Goal: Task Accomplishment & Management: Manage account settings

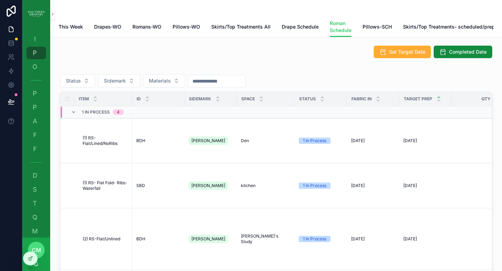
scroll to position [60, 0]
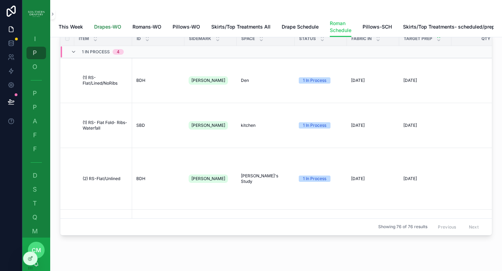
click at [114, 25] on span "Drapes-WO" at bounding box center [107, 26] width 27 height 7
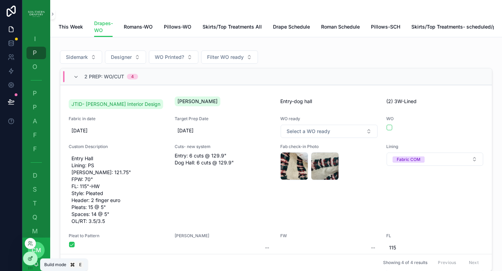
click at [33, 257] on icon at bounding box center [31, 259] width 6 height 6
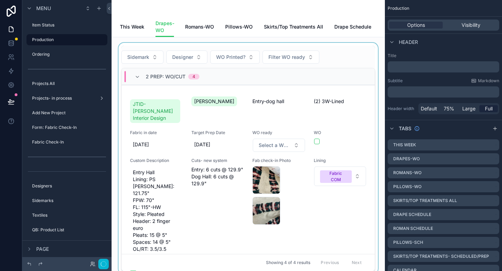
click at [355, 61] on div "scrollable content" at bounding box center [248, 159] width 262 height 232
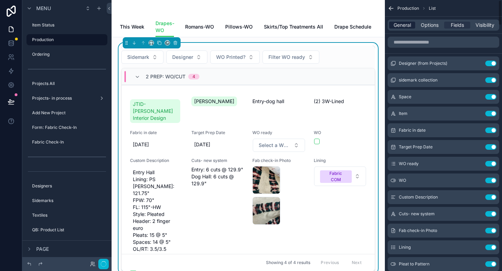
click at [405, 28] on div "Menu Item Status Production Ordering Projects All Projects- in process Add New …" at bounding box center [251, 135] width 502 height 271
click at [400, 26] on span "General" at bounding box center [402, 25] width 17 height 7
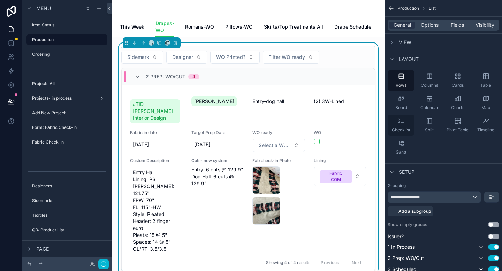
click at [404, 124] on icon "scrollable content" at bounding box center [401, 121] width 7 height 7
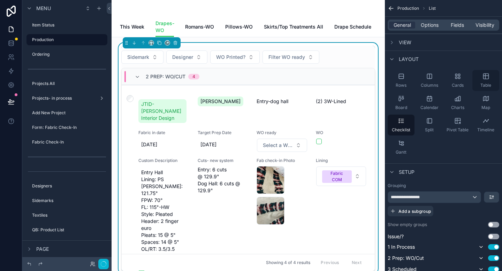
click at [488, 79] on icon "scrollable content" at bounding box center [486, 76] width 7 height 7
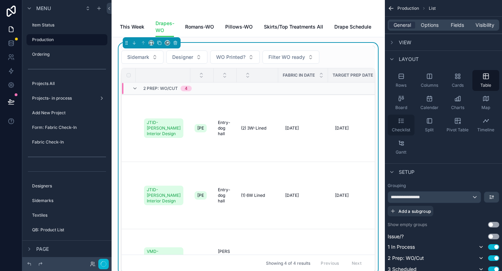
click at [406, 125] on div "Checklist" at bounding box center [401, 125] width 27 height 21
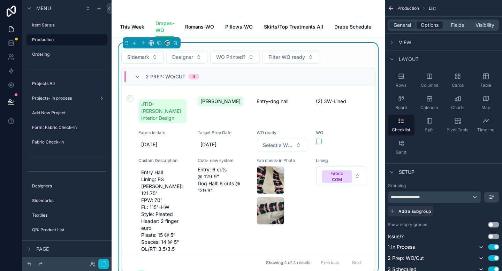
click at [426, 26] on span "Options" at bounding box center [430, 25] width 18 height 7
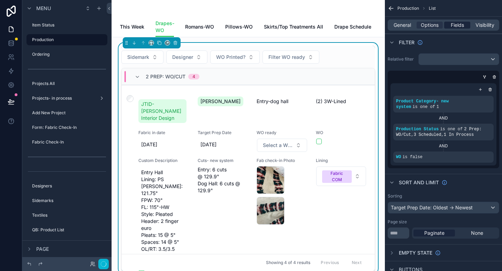
click at [452, 23] on span "Fields" at bounding box center [457, 25] width 13 height 7
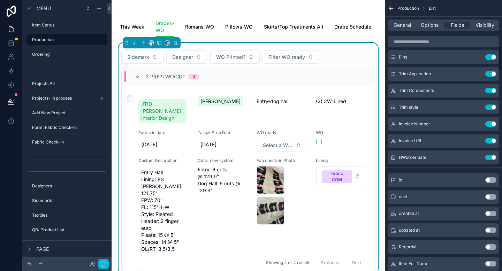
scroll to position [491, 0]
click at [490, 110] on button "Use setting" at bounding box center [491, 109] width 11 height 6
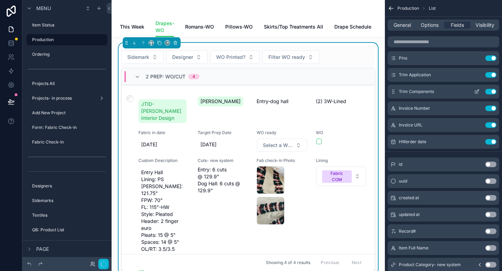
click at [490, 91] on button "Use setting" at bounding box center [491, 92] width 11 height 6
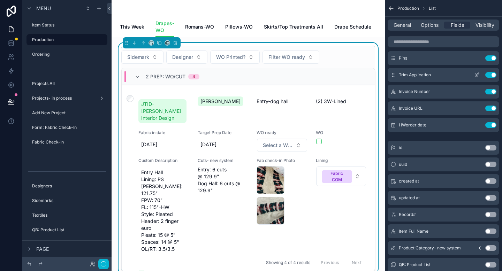
click at [490, 75] on button "Use setting" at bounding box center [491, 75] width 11 height 6
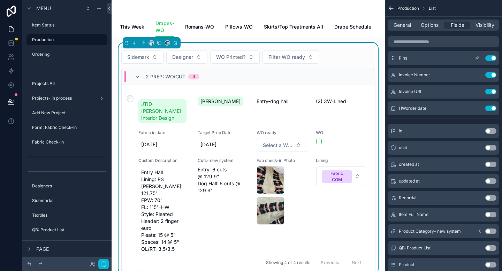
click at [490, 60] on button "Use setting" at bounding box center [491, 58] width 11 height 6
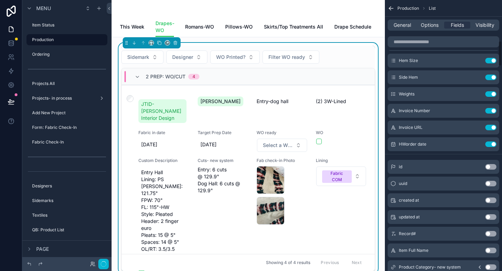
scroll to position [433, 0]
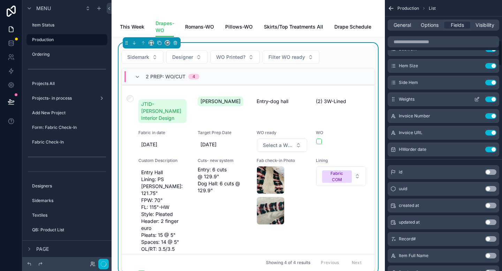
click at [489, 97] on button "Use setting" at bounding box center [491, 100] width 11 height 6
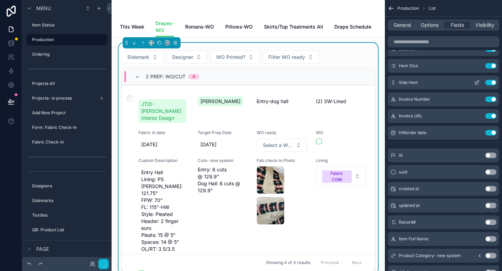
click at [490, 84] on button "Use setting" at bounding box center [491, 83] width 11 height 6
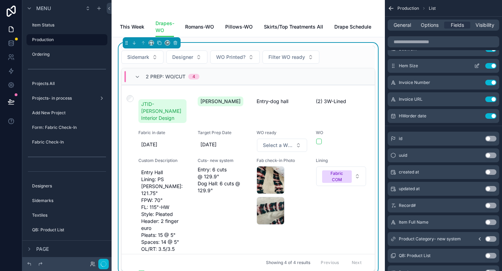
click at [487, 67] on button "Use setting" at bounding box center [491, 66] width 11 height 6
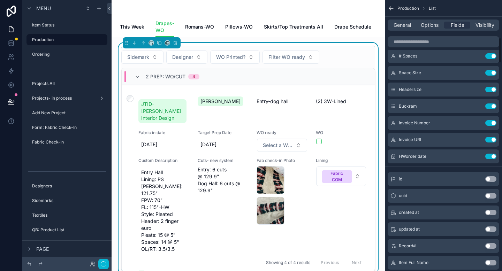
scroll to position [373, 0]
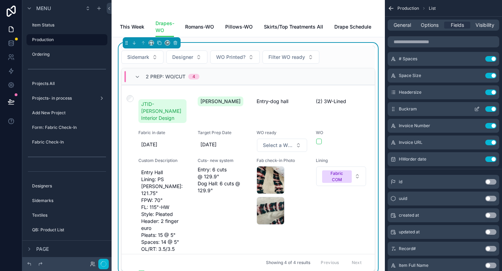
click at [488, 110] on button "Use setting" at bounding box center [491, 109] width 11 height 6
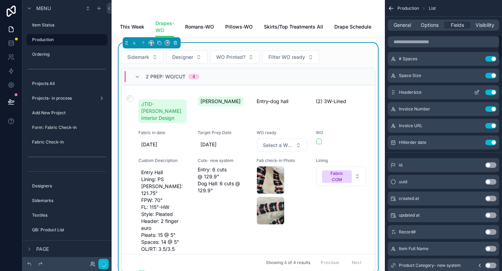
click at [488, 94] on button "Use setting" at bounding box center [491, 93] width 11 height 6
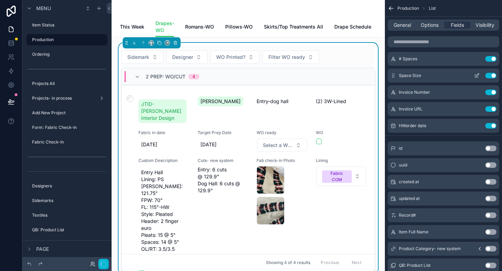
click at [491, 73] on button "Use setting" at bounding box center [491, 76] width 11 height 6
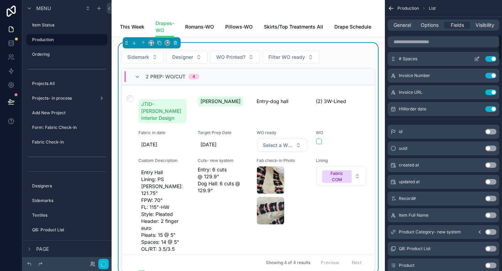
click at [490, 60] on button "Use setting" at bounding box center [491, 59] width 11 height 6
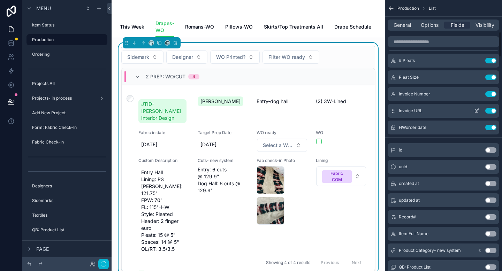
scroll to position [336, 0]
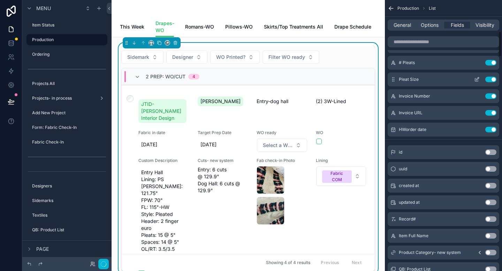
click at [487, 82] on button "Use setting" at bounding box center [491, 80] width 11 height 6
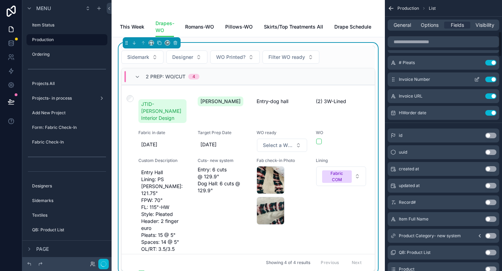
click at [488, 80] on button "Use setting" at bounding box center [491, 80] width 11 height 6
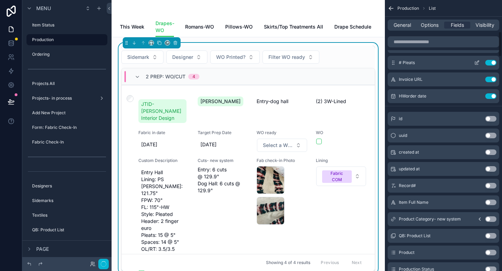
click at [489, 65] on button "Use setting" at bounding box center [491, 63] width 11 height 6
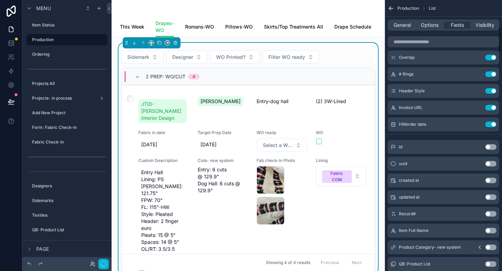
scroll to position [286, 0]
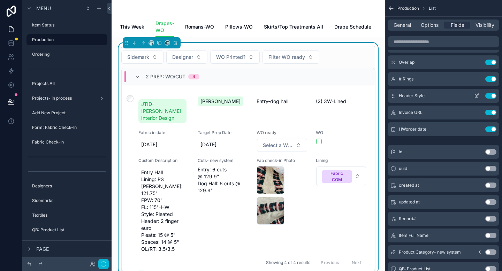
click at [489, 96] on button "Use setting" at bounding box center [491, 96] width 11 height 6
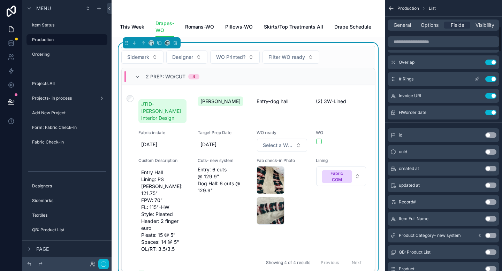
click at [491, 80] on button "Use setting" at bounding box center [491, 79] width 11 height 6
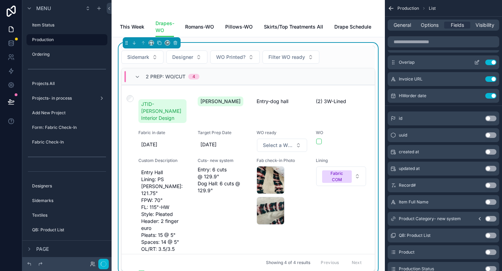
click at [489, 62] on button "Use setting" at bounding box center [491, 63] width 11 height 6
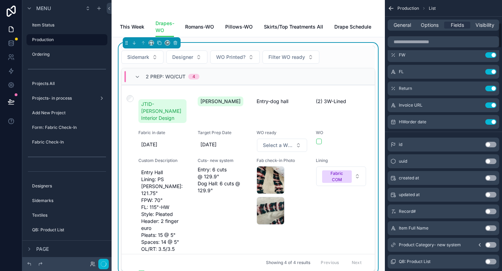
scroll to position [242, 0]
click at [490, 90] on button "Use setting" at bounding box center [491, 90] width 11 height 6
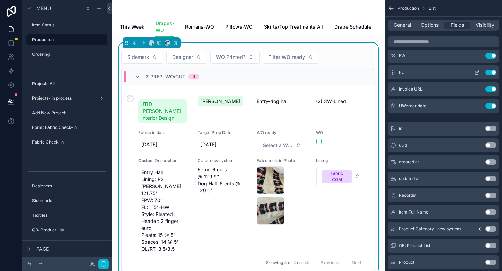
click at [489, 74] on button "Use setting" at bounding box center [491, 73] width 11 height 6
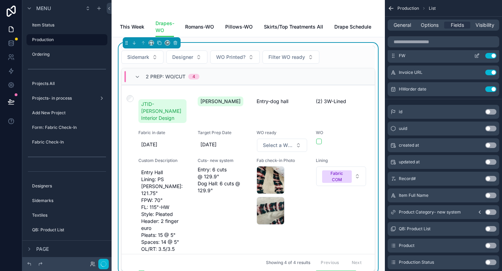
click at [489, 57] on button "Use setting" at bounding box center [491, 56] width 11 height 6
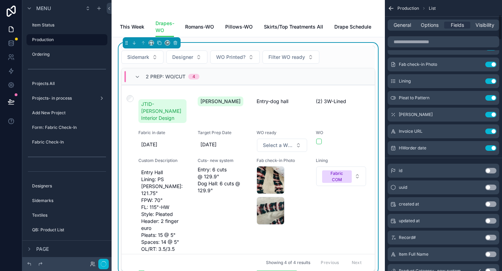
scroll to position [156, 0]
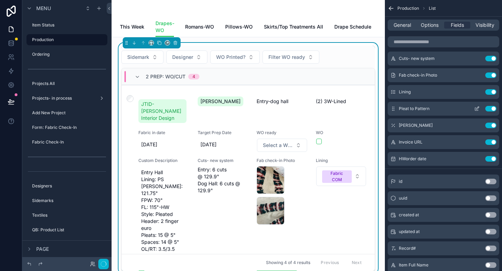
click at [489, 109] on button "Use setting" at bounding box center [491, 109] width 11 height 6
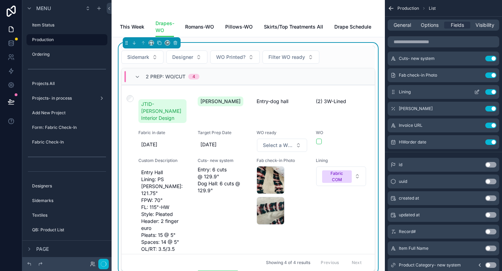
click at [490, 93] on button "Use setting" at bounding box center [491, 92] width 11 height 6
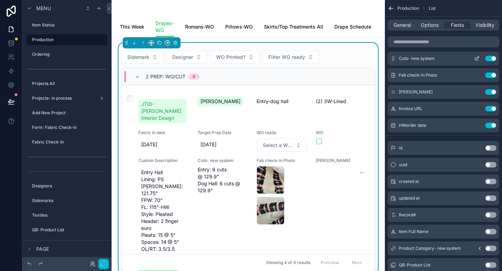
click at [490, 61] on div "Cuts- new system Use setting" at bounding box center [444, 59] width 112 height 14
click at [490, 59] on button "Use setting" at bounding box center [491, 59] width 11 height 6
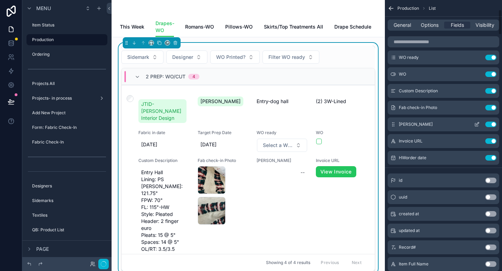
scroll to position [101, 0]
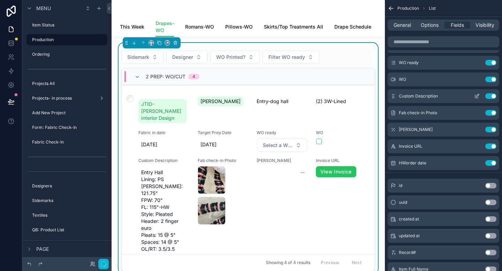
click at [488, 96] on button "Use setting" at bounding box center [491, 97] width 11 height 6
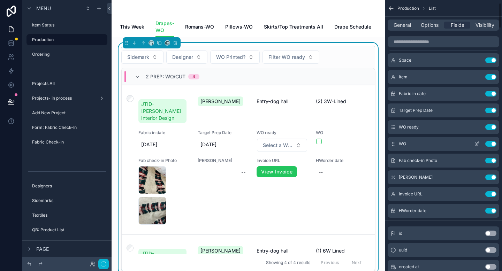
scroll to position [0, 0]
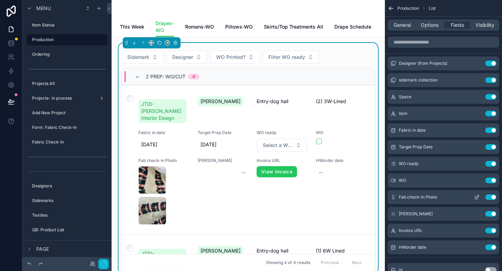
click at [490, 197] on button "Use setting" at bounding box center [491, 198] width 11 height 6
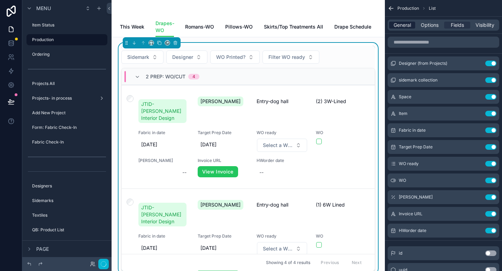
click at [397, 26] on span "General" at bounding box center [402, 25] width 17 height 7
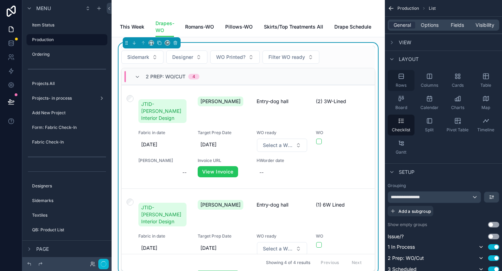
click at [402, 80] on icon "scrollable content" at bounding box center [401, 76] width 7 height 7
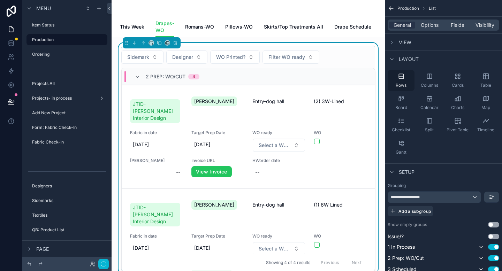
click at [401, 76] on icon "scrollable content" at bounding box center [401, 76] width 5 height 0
click at [397, 125] on div "Checklist" at bounding box center [401, 125] width 27 height 21
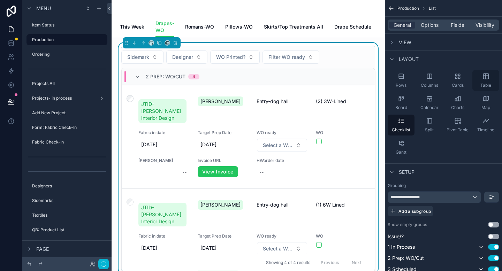
click at [486, 83] on span "Table" at bounding box center [486, 86] width 11 height 6
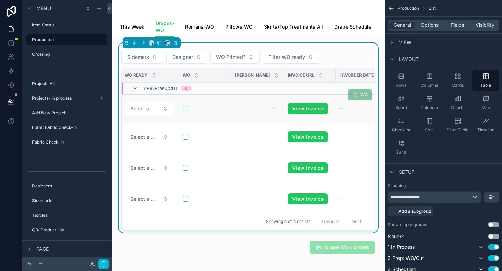
scroll to position [0, 283]
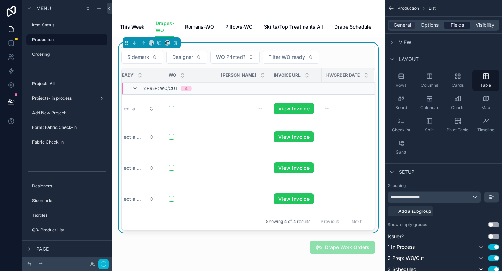
click at [455, 25] on span "Fields" at bounding box center [457, 25] width 13 height 7
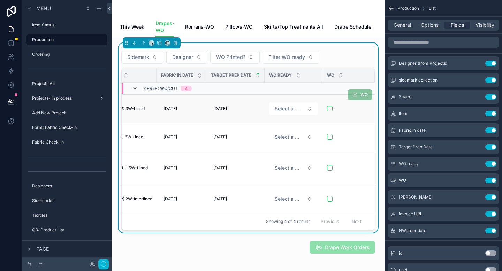
scroll to position [0, 0]
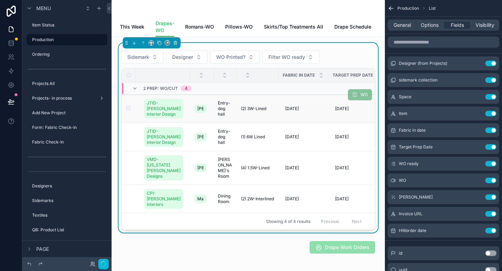
click at [254, 112] on span "(2) 3W-Lined" at bounding box center [253, 109] width 25 height 6
click at [255, 112] on span "(2) 3W-Lined" at bounding box center [253, 109] width 25 height 6
click at [476, 113] on icon "scrollable content" at bounding box center [477, 114] width 3 height 3
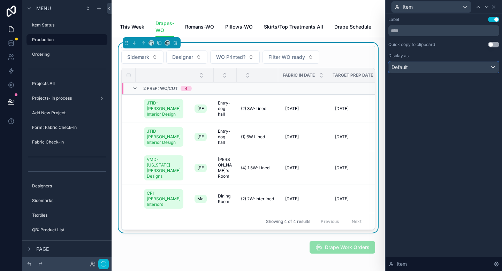
click at [491, 67] on div "Default" at bounding box center [444, 67] width 110 height 11
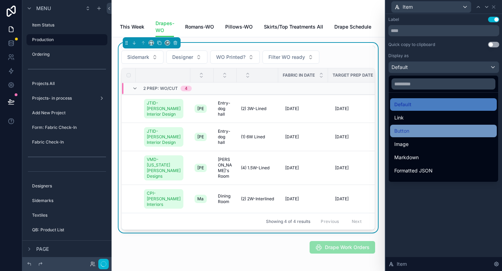
click at [413, 130] on div "Button" at bounding box center [444, 131] width 98 height 8
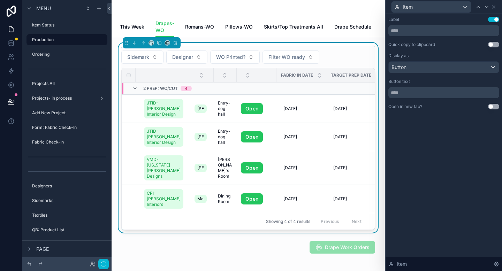
click at [493, 107] on button "Use setting" at bounding box center [494, 107] width 11 height 6
click at [446, 95] on input "text" at bounding box center [444, 92] width 111 height 11
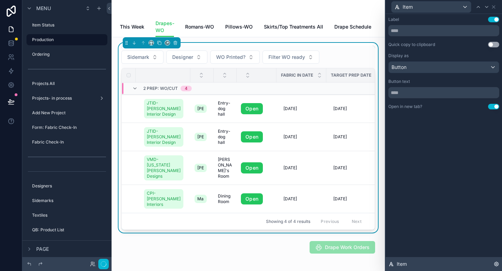
click at [467, 266] on div "Item" at bounding box center [444, 265] width 117 height 14
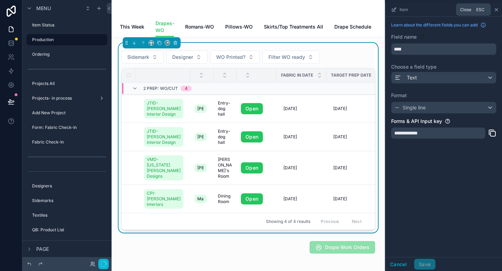
click at [496, 9] on icon "scrollable content" at bounding box center [497, 10] width 6 height 6
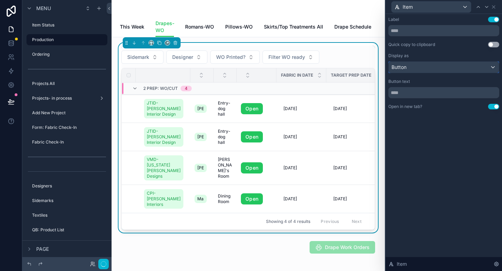
click at [492, 65] on div "Button" at bounding box center [444, 67] width 110 height 11
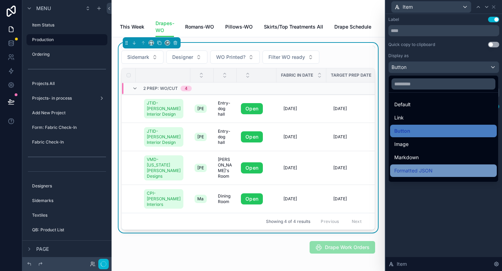
click at [423, 171] on span "Formatted JSON" at bounding box center [414, 171] width 38 height 8
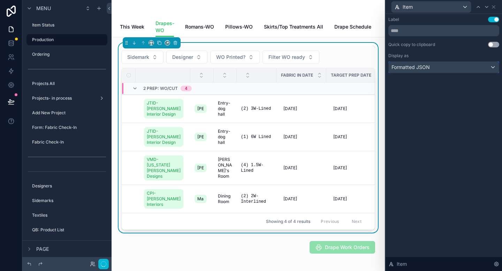
click at [455, 68] on div "Formatted JSON" at bounding box center [444, 67] width 110 height 11
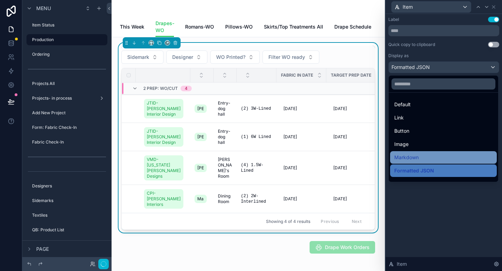
click at [439, 157] on div "Markdown" at bounding box center [444, 158] width 98 height 8
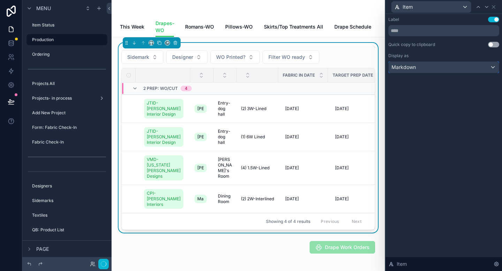
click at [489, 68] on div "Markdown" at bounding box center [444, 67] width 110 height 11
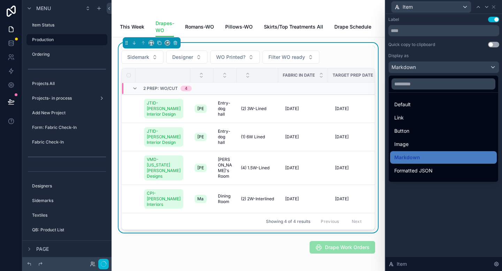
click at [458, 57] on div at bounding box center [444, 135] width 117 height 271
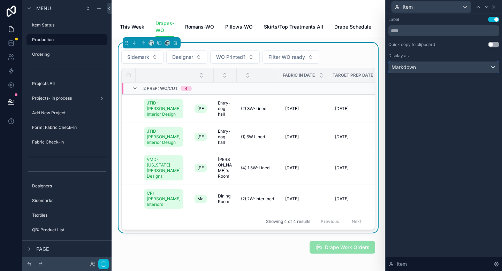
click at [450, 69] on div "Markdown" at bounding box center [444, 67] width 110 height 11
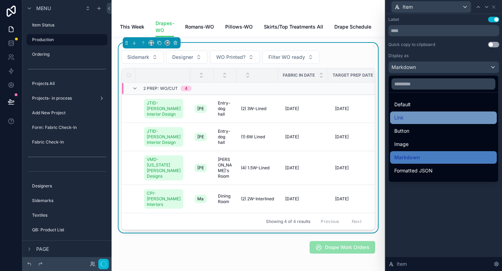
click at [431, 120] on div "Link" at bounding box center [444, 118] width 98 height 8
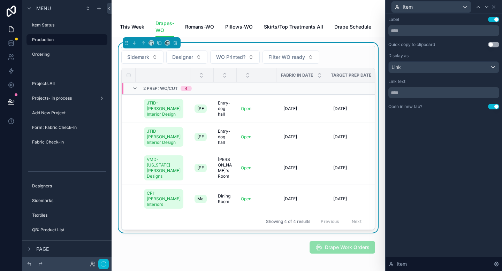
click at [417, 223] on div "Label Use setting Quick copy to clipboard Use setting Display as Link Link text…" at bounding box center [444, 143] width 117 height 258
click at [495, 266] on icon at bounding box center [497, 264] width 4 height 4
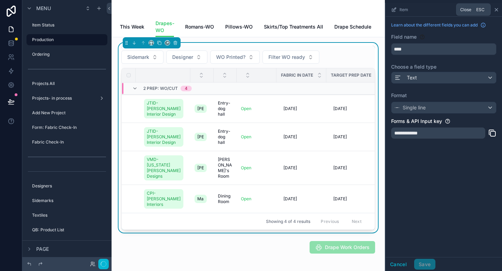
click at [497, 12] on icon "scrollable content" at bounding box center [497, 10] width 6 height 6
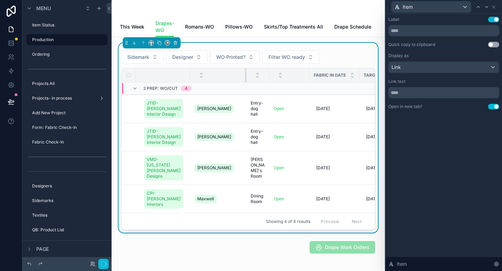
drag, startPoint x: 211, startPoint y: 80, endPoint x: 249, endPoint y: 83, distance: 37.8
click at [249, 83] on tr "Fabric in date Target Prep Date WO ready WO Rod Width Invoice URL HWorder date" at bounding box center [404, 75] width 565 height 14
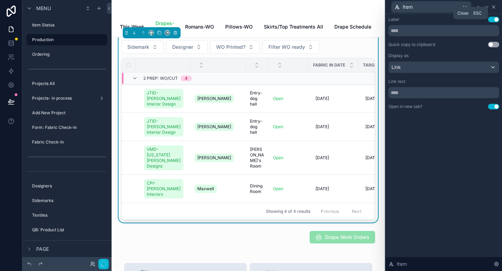
click at [495, 7] on icon at bounding box center [494, 7] width 6 height 6
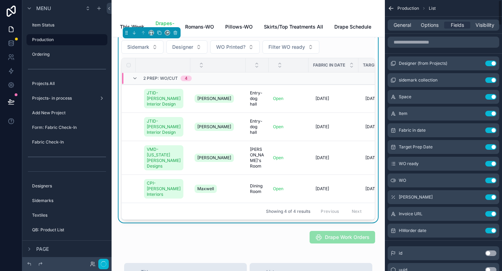
click at [391, 8] on icon "scrollable content" at bounding box center [391, 8] width 4 height 0
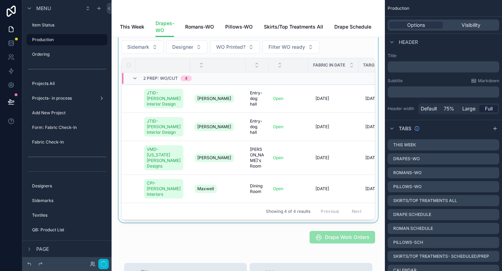
click at [220, 104] on div "scrollable content" at bounding box center [248, 128] width 262 height 190
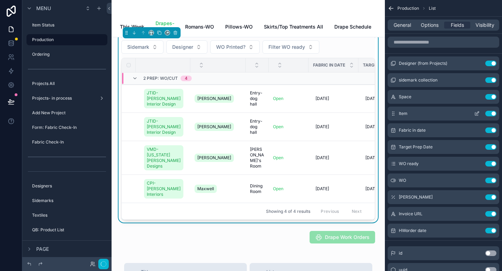
click at [480, 114] on icon "scrollable content" at bounding box center [478, 114] width 6 height 6
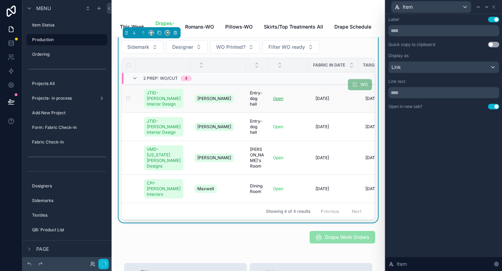
click at [276, 101] on link "Open" at bounding box center [278, 98] width 10 height 5
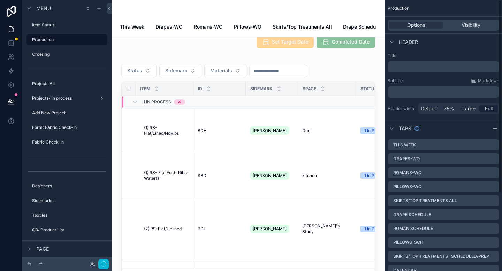
scroll to position [52, 0]
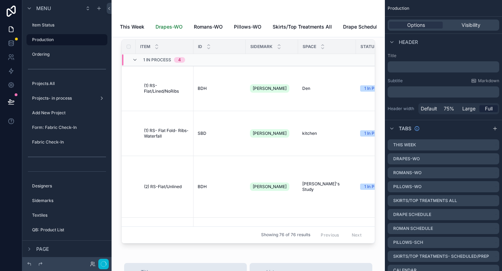
click at [169, 28] on span "Drapes-WO" at bounding box center [169, 26] width 27 height 7
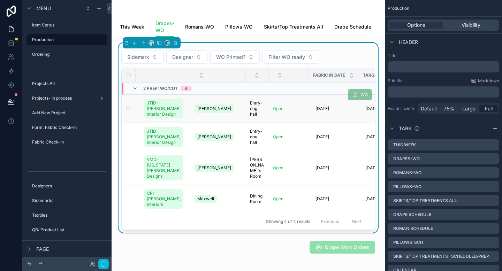
click at [291, 105] on td "Open Open" at bounding box center [289, 109] width 40 height 28
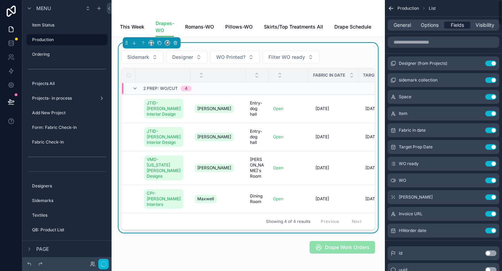
click at [456, 26] on span "Fields" at bounding box center [457, 25] width 13 height 7
click at [476, 115] on icon "scrollable content" at bounding box center [478, 114] width 6 height 6
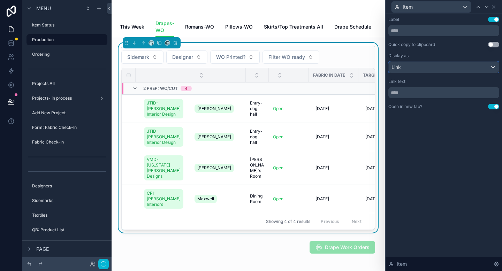
click at [492, 66] on div "Link" at bounding box center [444, 67] width 110 height 11
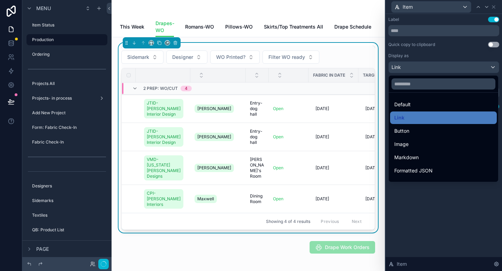
click at [491, 67] on div at bounding box center [444, 135] width 117 height 271
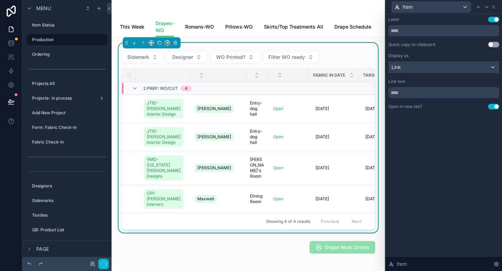
click at [491, 67] on div "Link" at bounding box center [444, 67] width 110 height 11
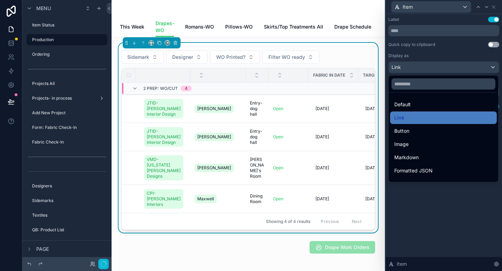
click at [471, 60] on div at bounding box center [444, 135] width 117 height 271
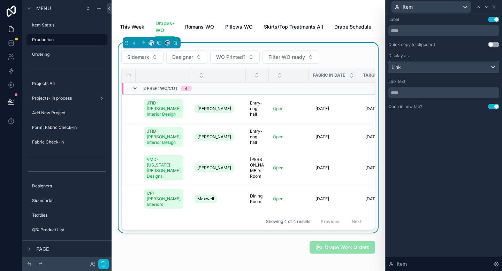
click at [495, 66] on div "Link" at bounding box center [444, 67] width 110 height 11
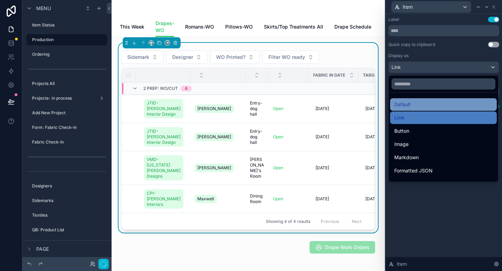
click at [433, 106] on div "Default" at bounding box center [444, 104] width 98 height 8
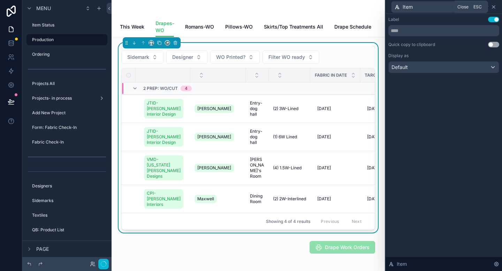
click at [495, 7] on icon at bounding box center [494, 7] width 6 height 6
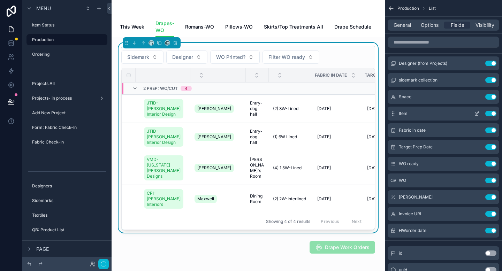
click at [476, 115] on icon "scrollable content" at bounding box center [478, 114] width 6 height 6
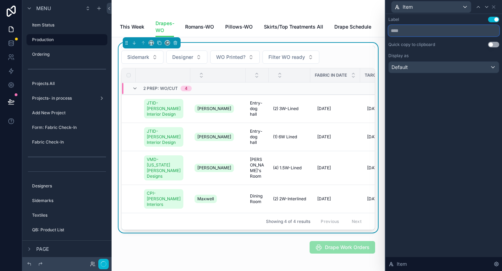
click at [429, 32] on input "text" at bounding box center [444, 30] width 111 height 11
click at [439, 4] on div "Item" at bounding box center [432, 6] width 80 height 11
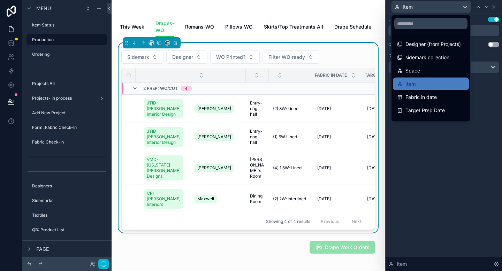
click at [433, 7] on div at bounding box center [444, 135] width 117 height 271
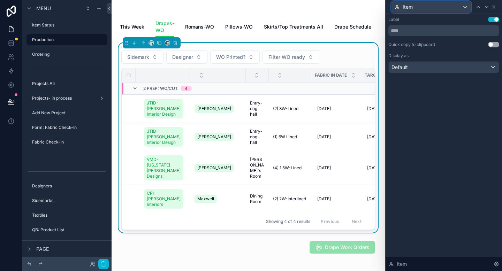
click at [433, 7] on div "Item" at bounding box center [432, 6] width 80 height 11
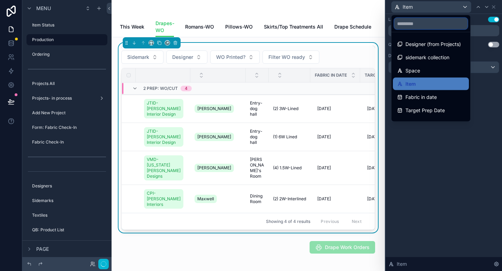
click at [420, 25] on input "text" at bounding box center [431, 23] width 73 height 11
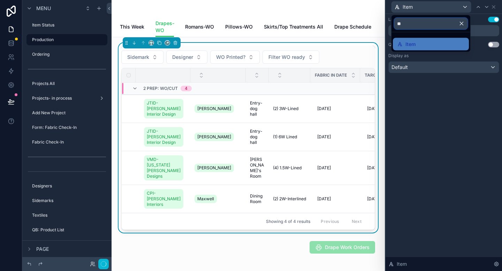
type input "*"
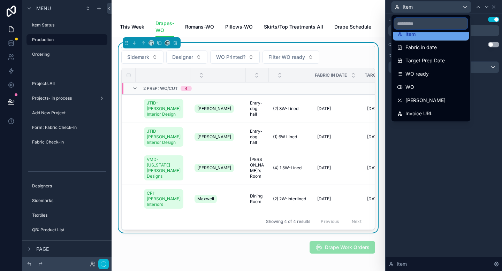
scroll to position [63, 0]
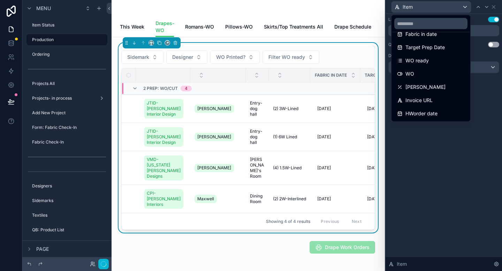
click at [447, 169] on div at bounding box center [444, 135] width 117 height 271
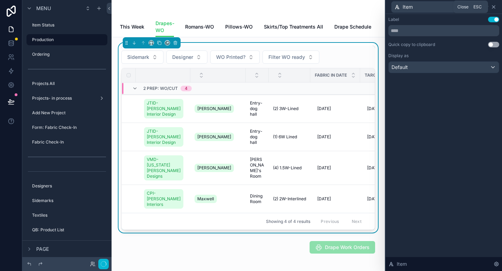
click at [496, 6] on icon at bounding box center [494, 7] width 6 height 6
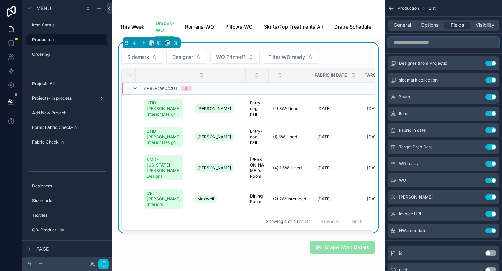
click at [436, 42] on input "scrollable content" at bounding box center [444, 42] width 112 height 11
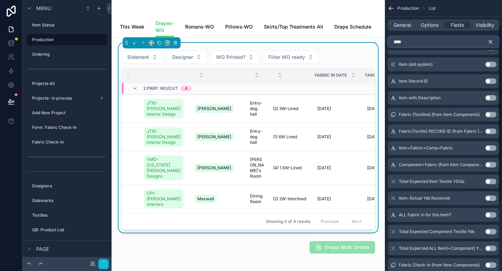
scroll to position [36, 0]
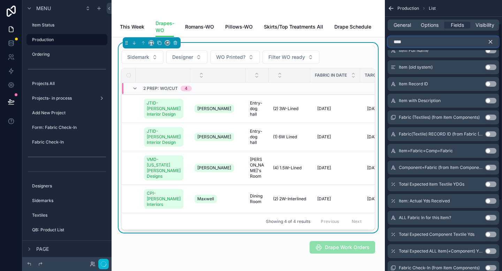
type input "****"
click at [490, 40] on icon "scrollable content" at bounding box center [491, 42] width 6 height 6
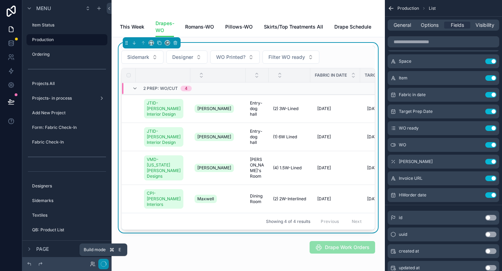
click at [103, 265] on icon "button" at bounding box center [104, 265] width 6 height 6
click at [106, 265] on icon "button" at bounding box center [104, 265] width 6 height 6
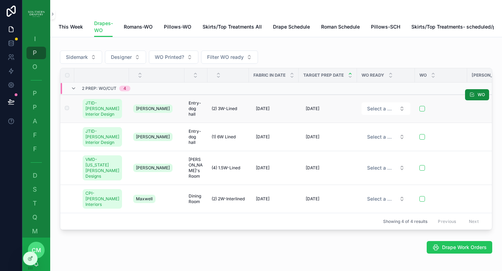
click at [230, 112] on span "(2) 3W-Lined" at bounding box center [224, 109] width 25 height 6
click at [229, 112] on span "(2) 3W-Lined" at bounding box center [224, 109] width 25 height 6
click at [191, 111] on span "Entry-dog hall" at bounding box center [196, 108] width 15 height 17
click at [35, 109] on span "P" at bounding box center [34, 107] width 7 height 7
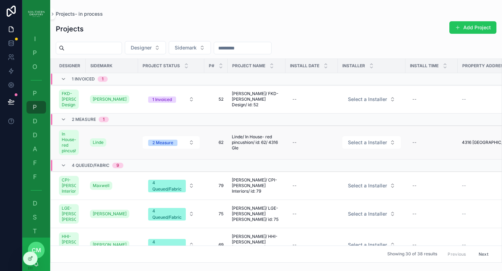
click at [222, 146] on span "62" at bounding box center [216, 143] width 15 height 6
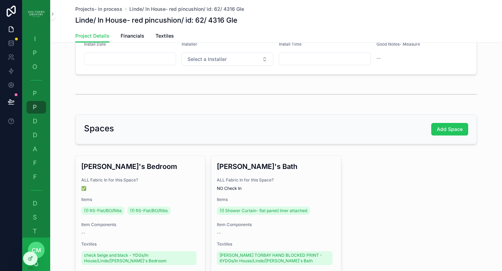
scroll to position [114, 0]
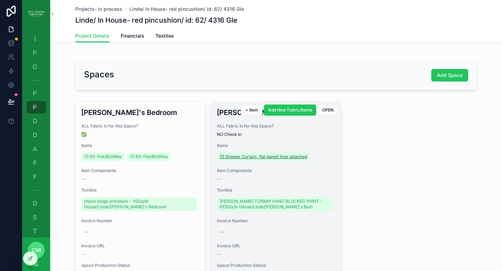
click at [248, 158] on span "(1) Shower Curtain- flat panel/ liner attached" at bounding box center [264, 157] width 88 height 6
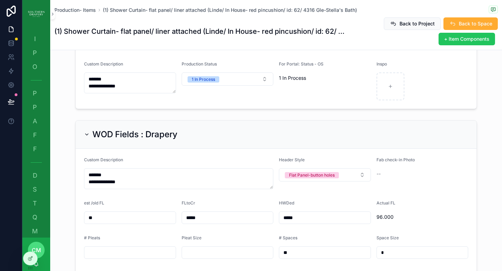
scroll to position [172, 0]
click at [85, 134] on icon "scrollable content" at bounding box center [86, 134] width 3 height 1
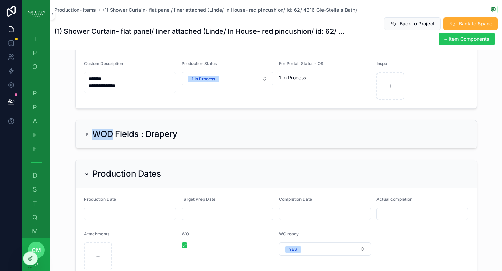
click at [86, 133] on icon "scrollable content" at bounding box center [86, 134] width 1 height 3
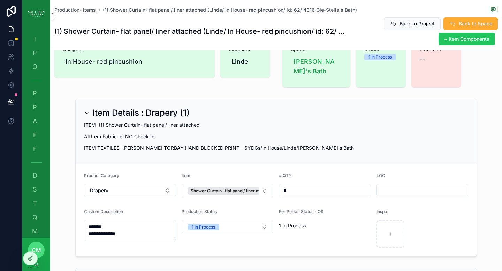
scroll to position [0, 0]
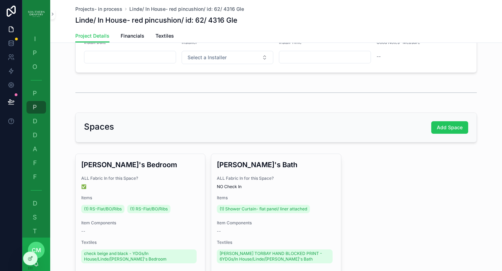
scroll to position [84, 0]
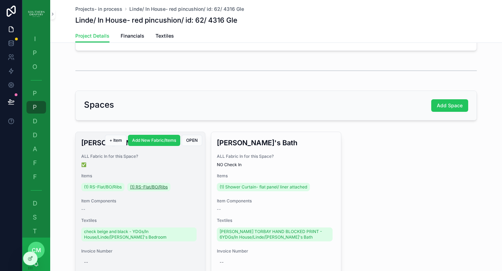
click at [145, 188] on span "(1) RS-Flat/BO/Ribs" at bounding box center [149, 188] width 38 height 6
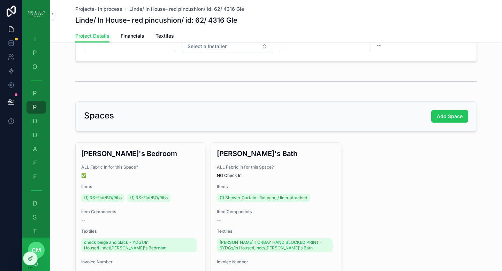
scroll to position [96, 0]
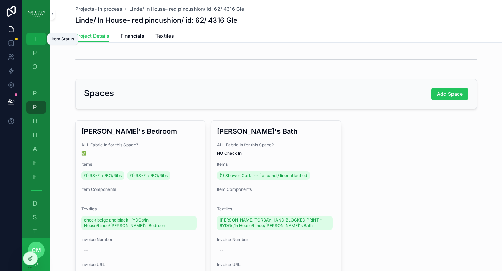
click at [33, 39] on span "I" at bounding box center [34, 39] width 7 height 7
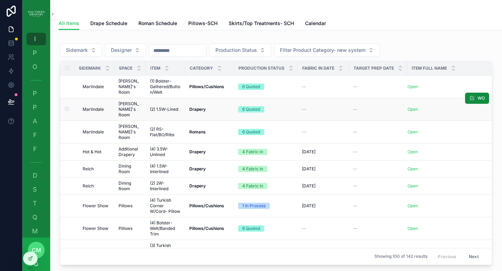
click at [163, 107] on span "(2) 1.5W-Lined" at bounding box center [164, 110] width 28 height 6
click at [116, 25] on span "Drape Schedule" at bounding box center [108, 23] width 37 height 7
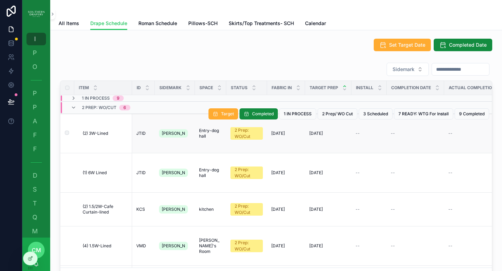
click at [100, 131] on span "(2) 3W-Lined" at bounding box center [95, 134] width 25 height 6
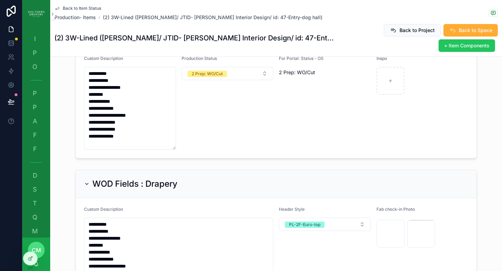
scroll to position [207, 0]
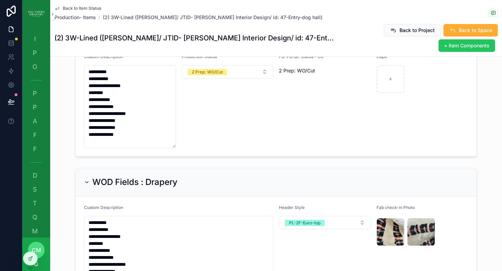
click at [233, 118] on div "Production Status 2 Prep: WO/Cut" at bounding box center [228, 101] width 92 height 94
click at [30, 259] on icon at bounding box center [31, 259] width 6 height 6
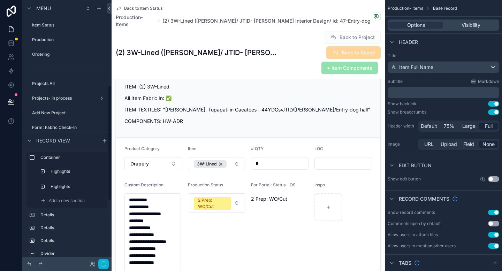
scroll to position [194, 0]
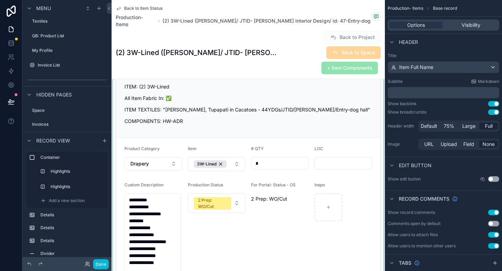
click at [225, 177] on div "scrollable content" at bounding box center [249, 173] width 274 height 231
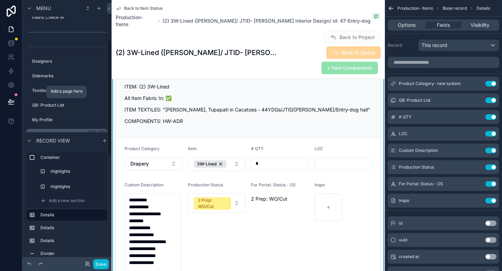
scroll to position [0, 0]
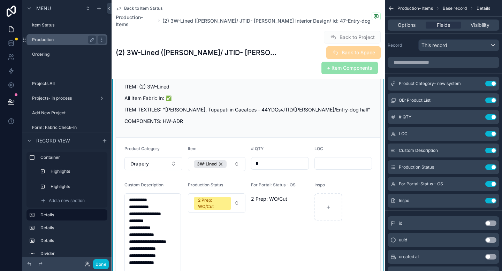
click at [50, 42] on label "Production" at bounding box center [62, 40] width 61 height 6
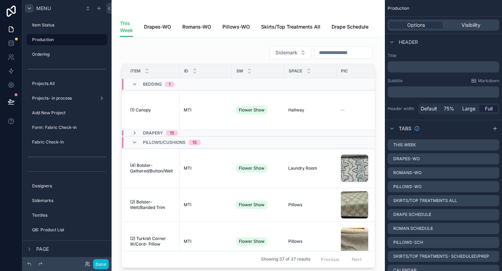
click at [29, 12] on div "scrollable content" at bounding box center [29, 8] width 8 height 8
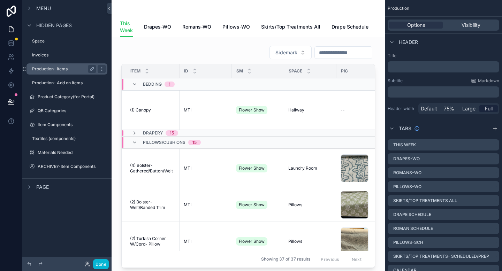
click at [56, 74] on div "Production- Items" at bounding box center [67, 69] width 78 height 11
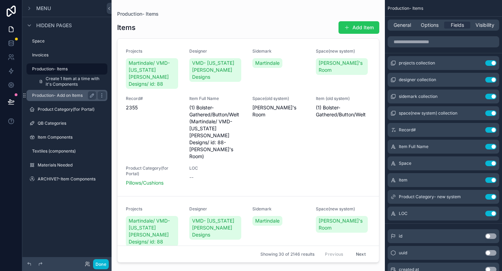
click at [42, 97] on label "Production- Add on Items" at bounding box center [62, 96] width 61 height 6
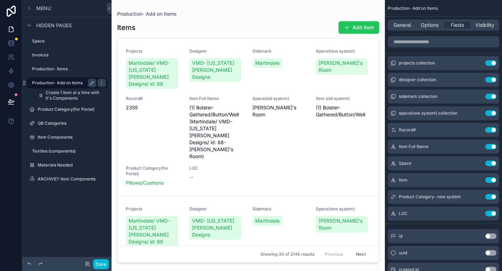
click at [42, 83] on label "Production- Add on Items" at bounding box center [62, 83] width 61 height 6
click at [159, 109] on div "scrollable content" at bounding box center [249, 131] width 274 height 263
click at [71, 110] on label "Product Category(for Portal)" at bounding box center [66, 110] width 57 height 6
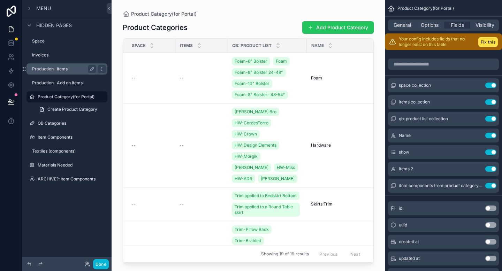
click at [55, 71] on label "Production- Items" at bounding box center [62, 69] width 61 height 6
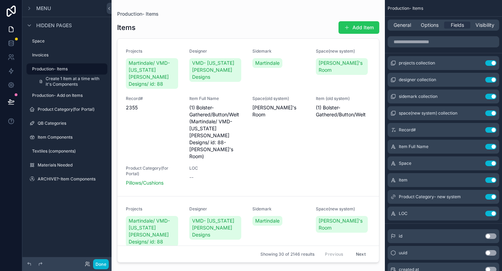
drag, startPoint x: 376, startPoint y: 48, endPoint x: 377, endPoint y: 78, distance: 29.7
click at [377, 78] on div "scrollable content" at bounding box center [249, 131] width 274 height 263
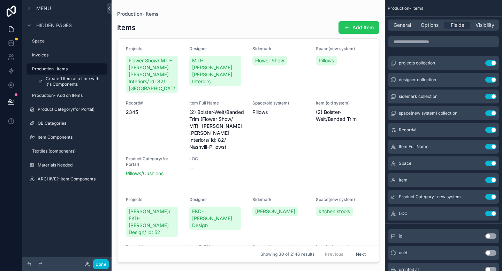
scroll to position [2096, 0]
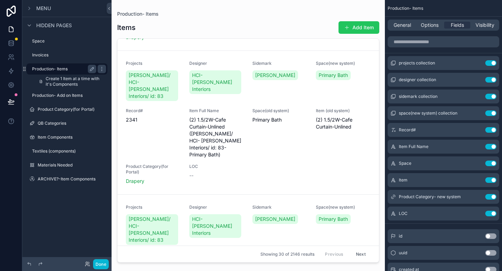
click at [65, 70] on label "Production- Items" at bounding box center [62, 69] width 61 height 6
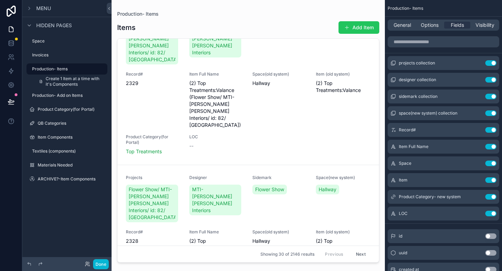
scroll to position [3721, 0]
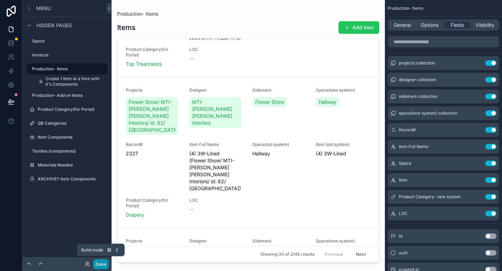
click at [101, 266] on button "Done" at bounding box center [101, 265] width 16 height 10
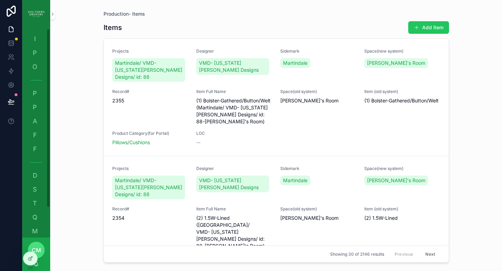
scroll to position [1, 0]
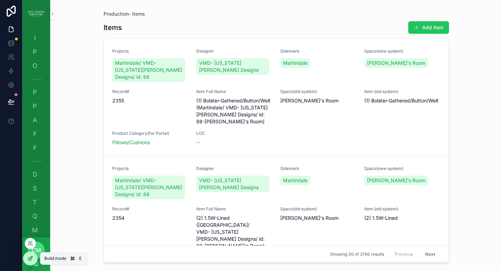
click at [29, 260] on icon at bounding box center [31, 259] width 6 height 6
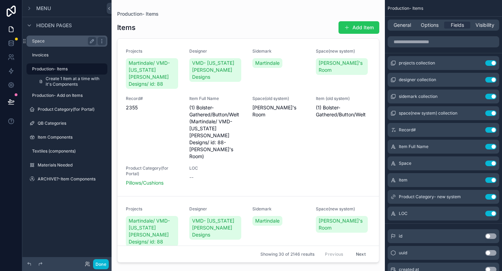
click at [47, 42] on label "Space" at bounding box center [62, 41] width 61 height 6
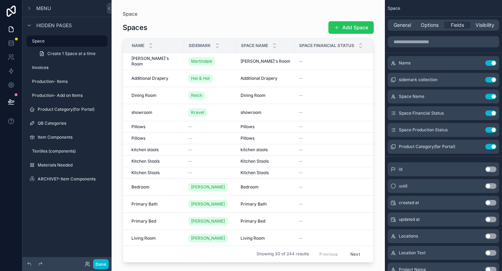
drag, startPoint x: 255, startPoint y: 260, endPoint x: 278, endPoint y: 260, distance: 23.4
click at [278, 260] on div "scrollable content" at bounding box center [249, 131] width 274 height 263
click at [49, 68] on label "Invoices" at bounding box center [62, 68] width 61 height 6
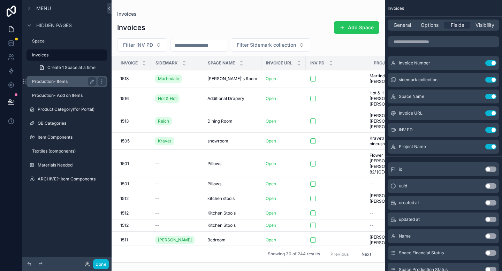
click at [48, 83] on label "Production- Items" at bounding box center [62, 82] width 61 height 6
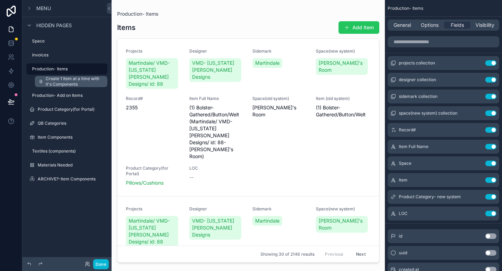
click at [78, 83] on span "Create 1 Item at a time with it's Components" at bounding box center [75, 81] width 58 height 11
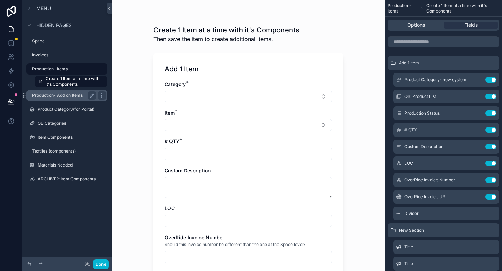
click at [67, 97] on label "Production- Add on Items" at bounding box center [62, 96] width 61 height 6
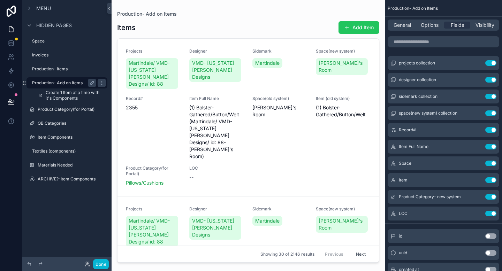
click at [67, 97] on span "Create 1 Item at a time with it's Components" at bounding box center [75, 95] width 58 height 11
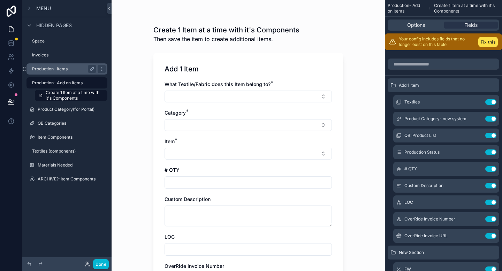
click at [54, 71] on label "Production- Items" at bounding box center [62, 69] width 61 height 6
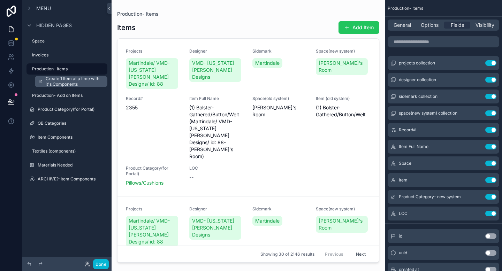
click at [59, 83] on span "Create 1 Item at a time with it's Components" at bounding box center [75, 81] width 58 height 11
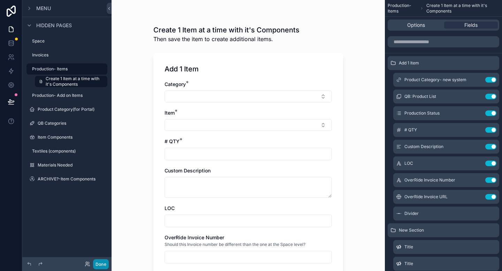
click at [101, 264] on button "Done" at bounding box center [101, 265] width 16 height 10
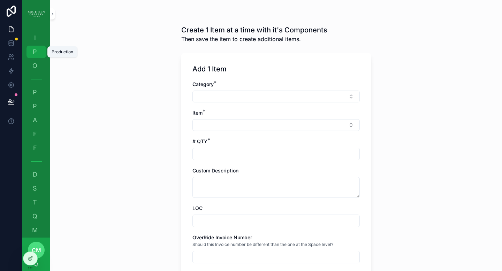
click at [35, 49] on span "P" at bounding box center [34, 52] width 7 height 7
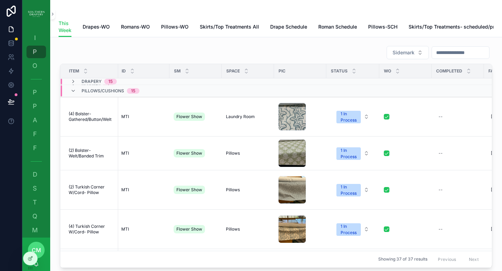
scroll to position [51, 1]
click at [100, 27] on span "Drapes-WO" at bounding box center [96, 26] width 27 height 7
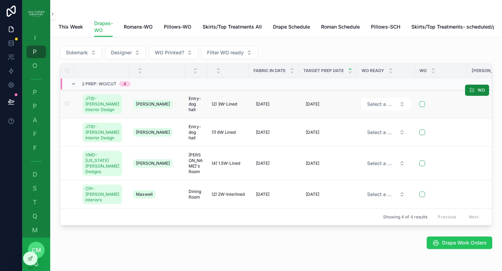
click at [189, 108] on span "Entry-dog hall" at bounding box center [196, 104] width 15 height 17
click at [37, 94] on span "P" at bounding box center [34, 92] width 7 height 7
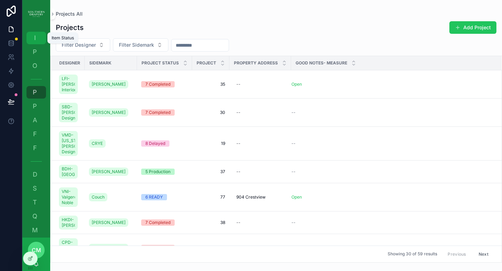
click at [35, 39] on span "I" at bounding box center [34, 38] width 7 height 7
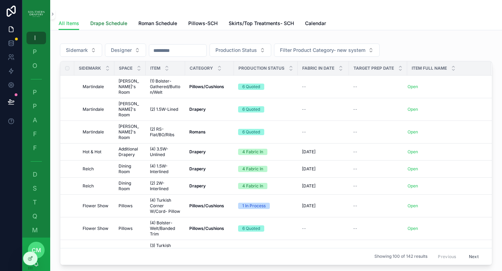
click at [114, 24] on span "Drape Schedule" at bounding box center [108, 23] width 37 height 7
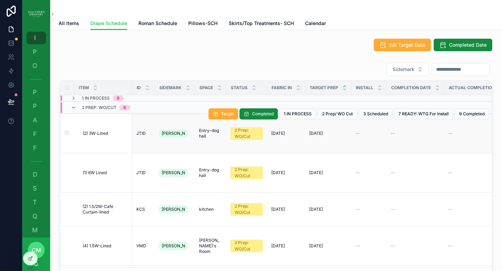
click at [99, 131] on span "(2) 3W-Lined" at bounding box center [95, 134] width 25 height 6
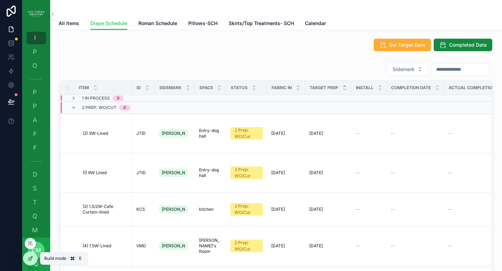
click at [35, 260] on div at bounding box center [30, 258] width 14 height 13
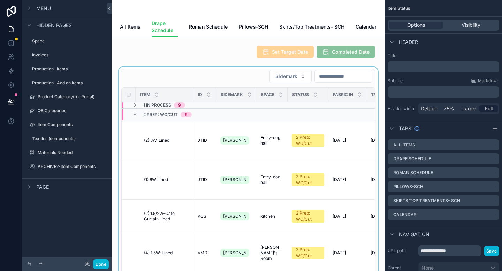
click at [210, 86] on div "scrollable content" at bounding box center [248, 181] width 262 height 228
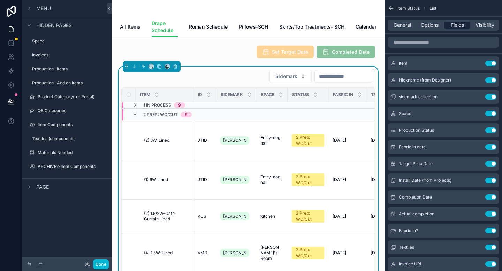
click at [461, 23] on span "Fields" at bounding box center [457, 25] width 13 height 7
click at [479, 62] on icon "scrollable content" at bounding box center [478, 62] width 1 height 1
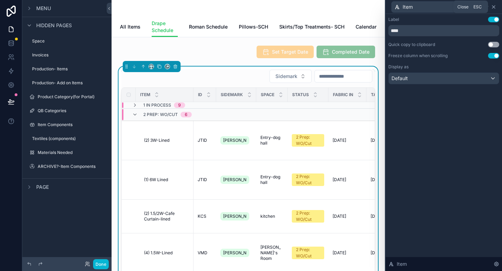
click at [495, 8] on icon at bounding box center [494, 7] width 3 height 3
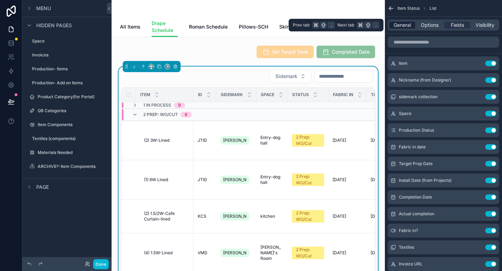
click at [403, 25] on span "General" at bounding box center [402, 25] width 17 height 7
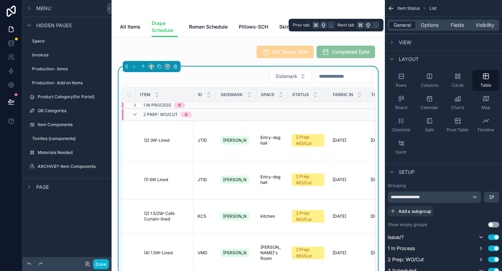
click at [405, 28] on span "General" at bounding box center [402, 25] width 17 height 7
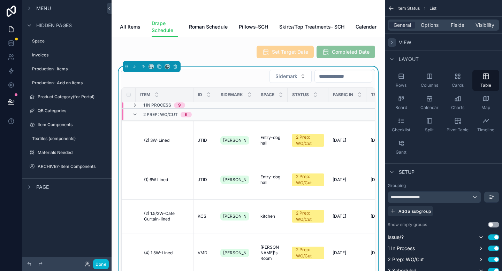
click at [394, 43] on icon "scrollable content" at bounding box center [392, 43] width 6 height 6
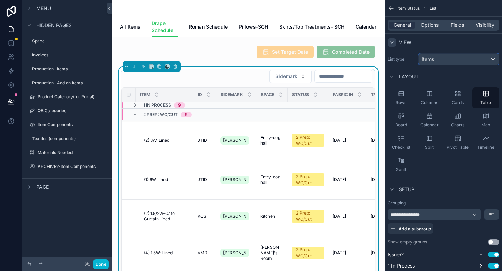
click at [492, 59] on div "Items" at bounding box center [459, 59] width 80 height 11
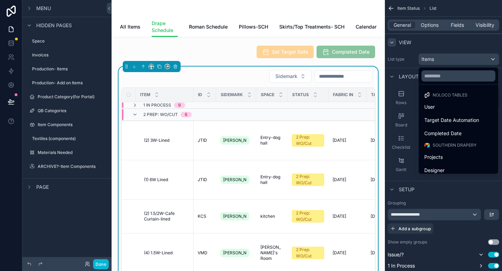
click at [492, 59] on div "scrollable content" at bounding box center [251, 135] width 502 height 271
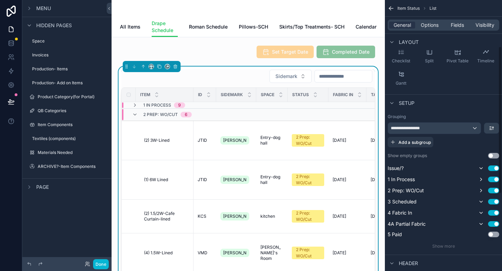
scroll to position [89, 0]
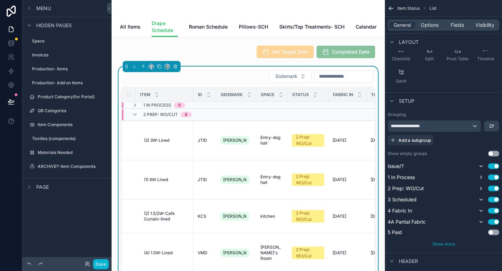
click at [440, 246] on span "Show more" at bounding box center [444, 244] width 23 height 5
click at [136, 118] on icon "scrollable content" at bounding box center [135, 115] width 6 height 6
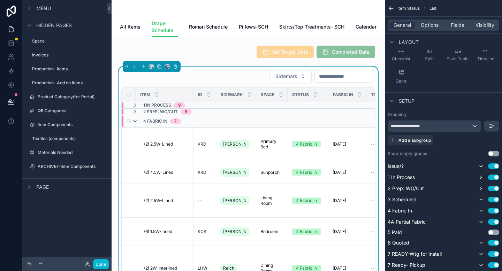
click at [134, 124] on icon "scrollable content" at bounding box center [135, 122] width 6 height 6
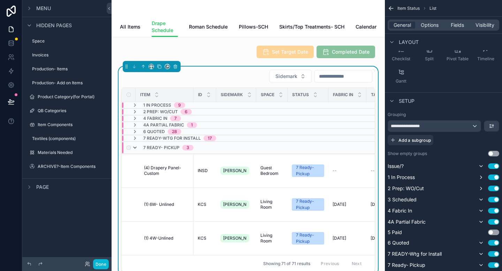
click at [136, 151] on icon "scrollable content" at bounding box center [135, 148] width 6 height 6
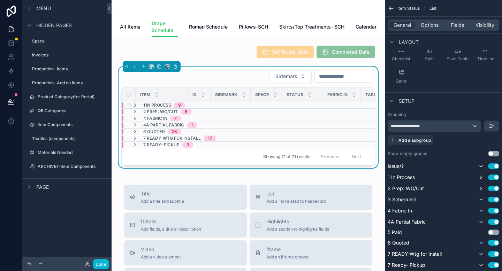
click at [135, 108] on icon "scrollable content" at bounding box center [135, 106] width 6 height 6
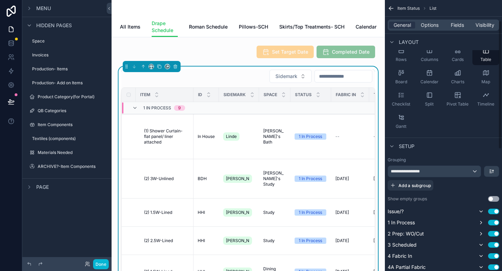
scroll to position [0, 0]
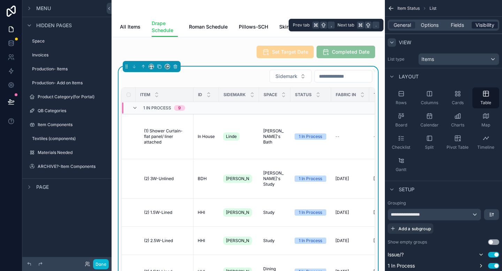
click at [484, 25] on span "Visibility" at bounding box center [485, 25] width 19 height 7
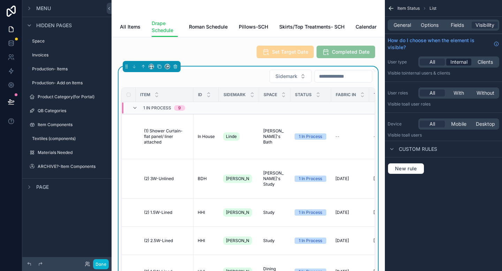
click at [459, 64] on span "Internal" at bounding box center [459, 62] width 17 height 7
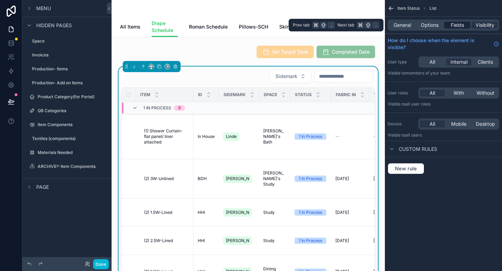
click at [460, 25] on span "Fields" at bounding box center [457, 25] width 13 height 7
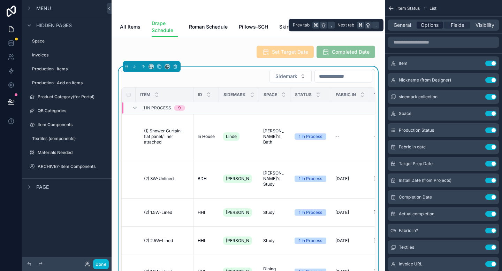
click at [430, 26] on span "Options" at bounding box center [430, 25] width 18 height 7
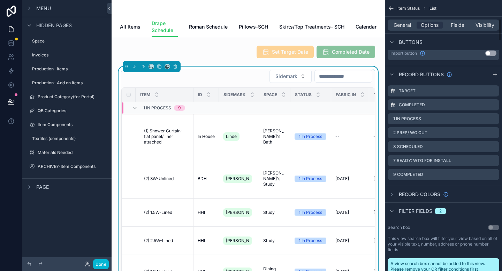
scroll to position [240, 0]
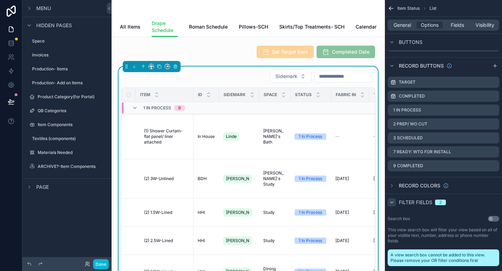
click at [394, 205] on icon "scrollable content" at bounding box center [392, 203] width 6 height 6
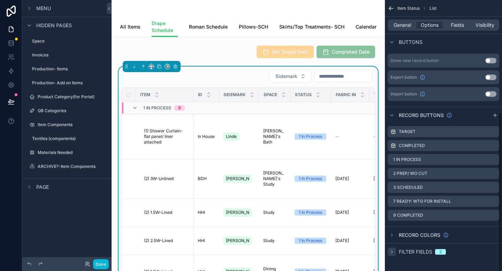
scroll to position [191, 0]
click at [393, 252] on icon "scrollable content" at bounding box center [391, 252] width 1 height 3
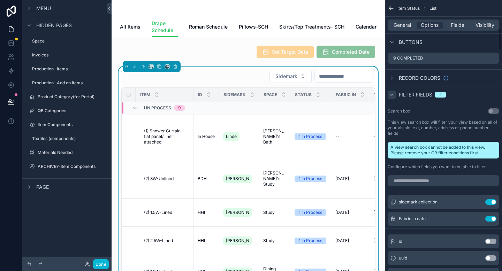
scroll to position [345, 0]
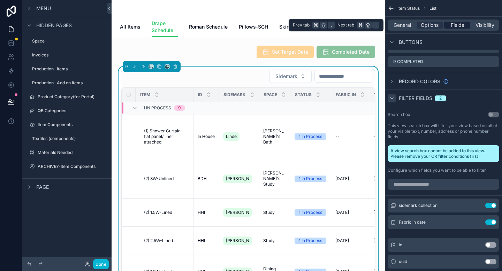
click at [461, 26] on span "Fields" at bounding box center [457, 25] width 13 height 7
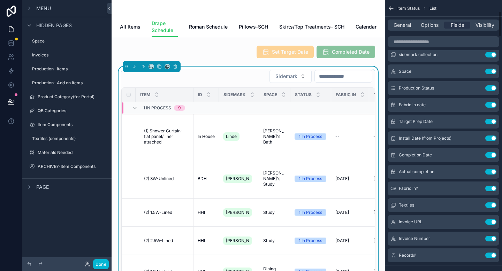
scroll to position [0, 0]
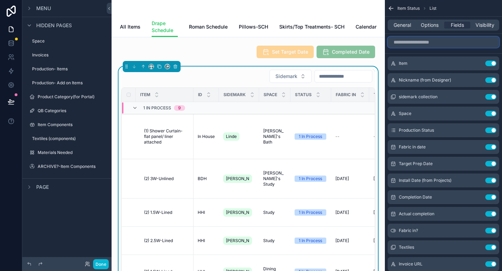
click at [425, 43] on input "scrollable content" at bounding box center [444, 42] width 112 height 11
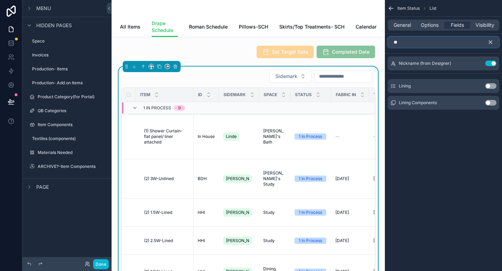
type input "*"
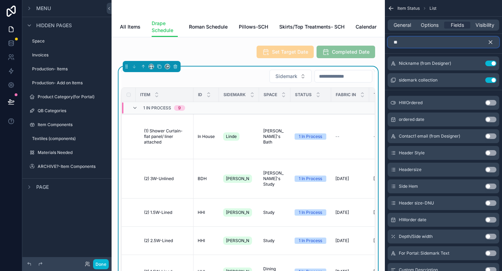
type input "*"
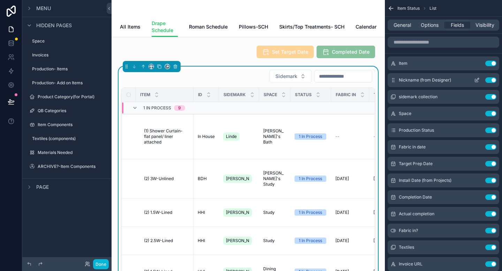
click at [476, 81] on icon "scrollable content" at bounding box center [478, 80] width 6 height 6
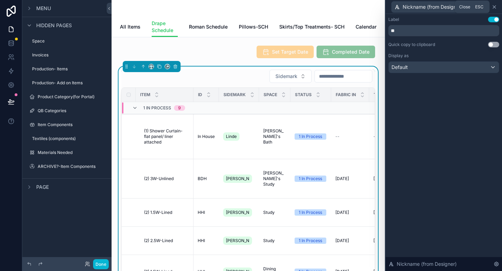
click at [495, 7] on icon at bounding box center [494, 7] width 3 height 3
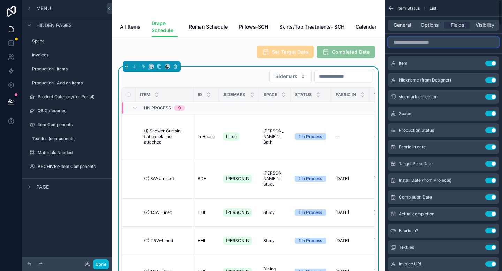
click at [439, 39] on input "scrollable content" at bounding box center [444, 42] width 112 height 11
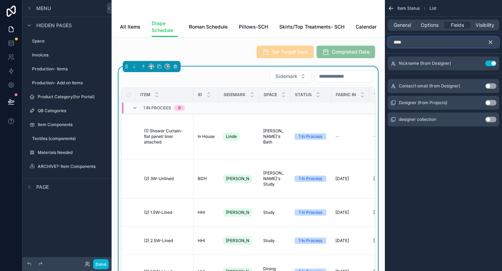
type input "****"
click at [491, 104] on button "Use setting" at bounding box center [491, 103] width 11 height 6
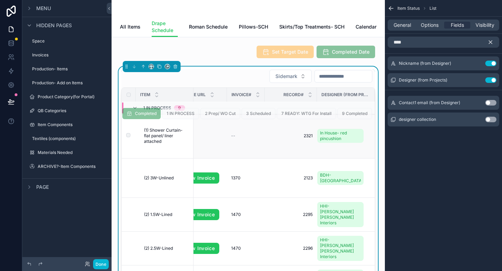
scroll to position [1, 515]
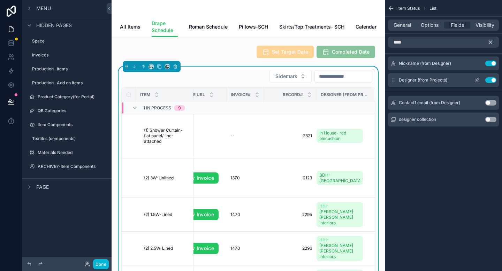
click at [487, 80] on button "Use setting" at bounding box center [491, 80] width 11 height 6
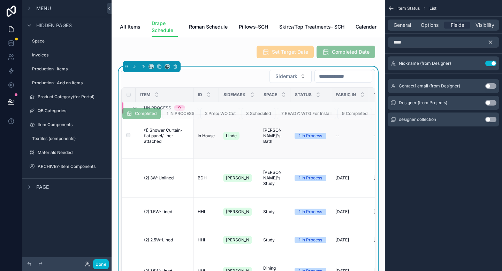
scroll to position [6, 0]
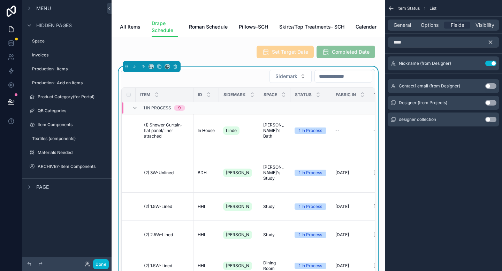
click at [492, 43] on icon "scrollable content" at bounding box center [491, 42] width 6 height 6
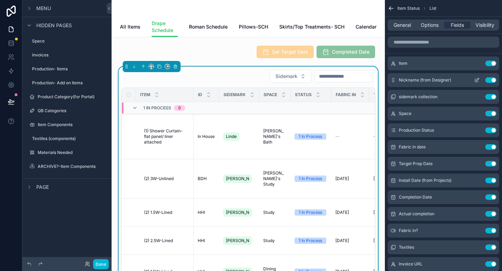
click at [477, 81] on icon "scrollable content" at bounding box center [478, 80] width 6 height 6
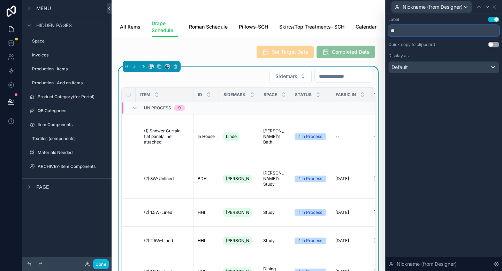
click at [401, 31] on input "**" at bounding box center [444, 30] width 111 height 11
type input "*"
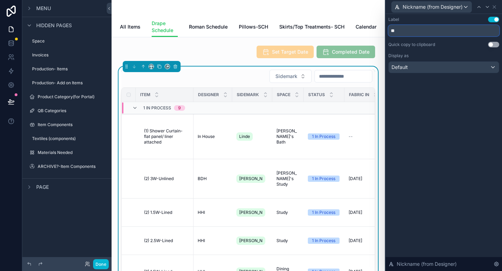
type input "*"
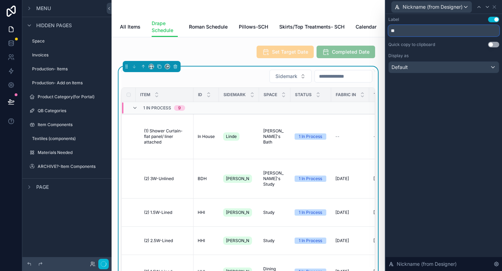
type input "*"
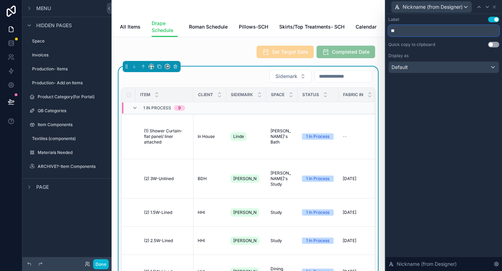
type input "*"
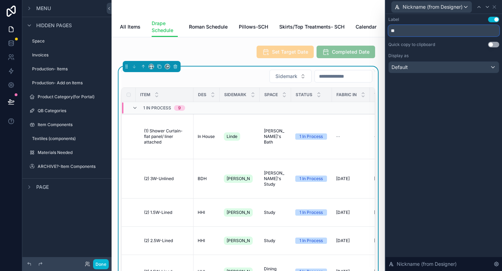
type input "*"
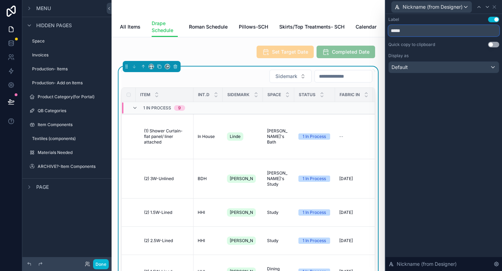
type input "*****"
click at [433, 101] on div "Label Use setting ***** Quick copy to clipboard Use setting Display as Default …" at bounding box center [444, 143] width 117 height 258
click at [496, 8] on icon at bounding box center [495, 7] width 6 height 6
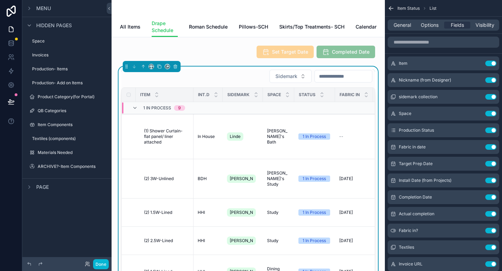
click at [390, 9] on icon "scrollable content" at bounding box center [391, 8] width 7 height 7
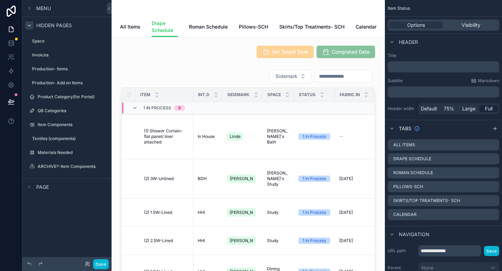
click at [30, 26] on icon "scrollable content" at bounding box center [30, 26] width 6 height 6
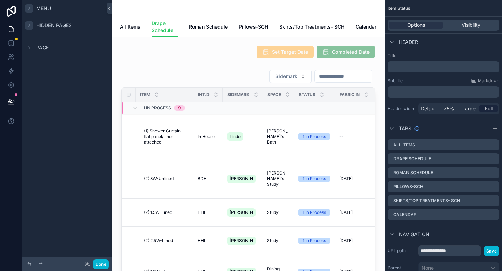
click at [30, 8] on icon "scrollable content" at bounding box center [29, 8] width 1 height 3
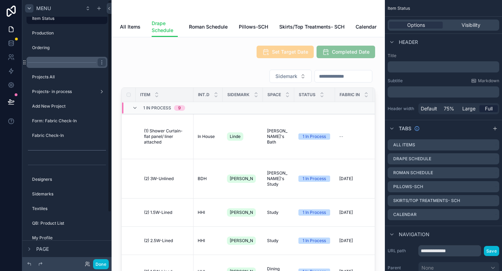
scroll to position [0, 0]
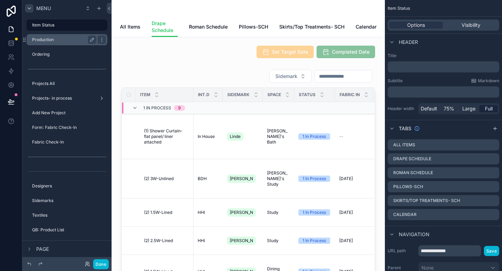
click at [54, 42] on label "Production" at bounding box center [62, 40] width 61 height 6
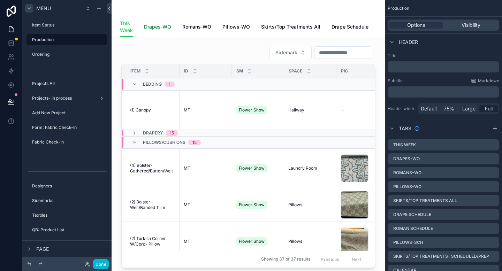
click at [158, 27] on span "Drapes-WO" at bounding box center [157, 26] width 27 height 7
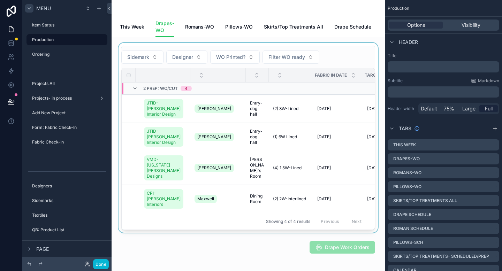
click at [163, 70] on div "scrollable content" at bounding box center [248, 138] width 262 height 190
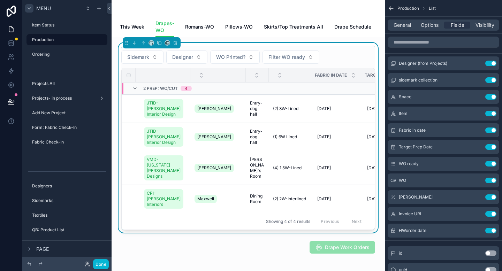
click at [391, 8] on icon "scrollable content" at bounding box center [391, 8] width 4 height 0
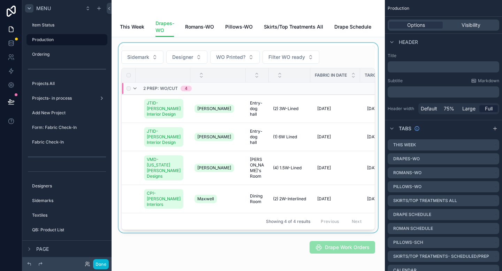
click at [320, 95] on td "scrollable content" at bounding box center [336, 89] width 50 height 12
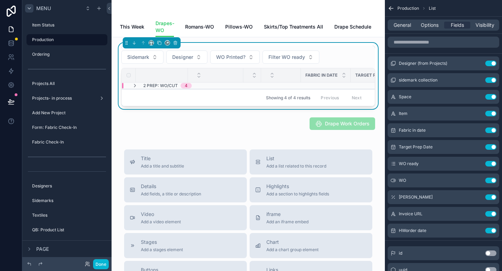
click at [342, 64] on div "Sidemark Designer WO Printed? Filter WO ready" at bounding box center [248, 57] width 254 height 13
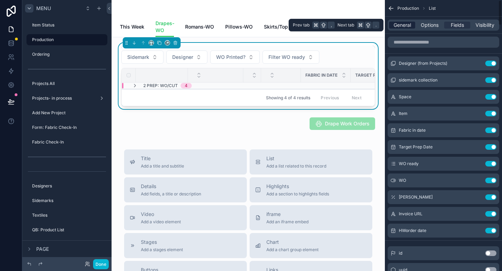
click at [403, 24] on span "General" at bounding box center [402, 25] width 17 height 7
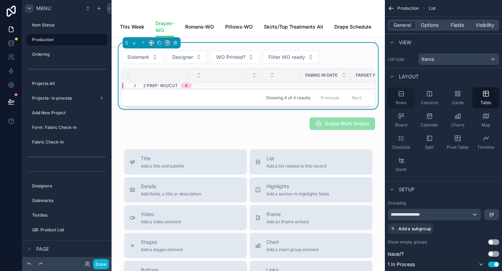
click at [401, 95] on icon "scrollable content" at bounding box center [401, 93] width 7 height 7
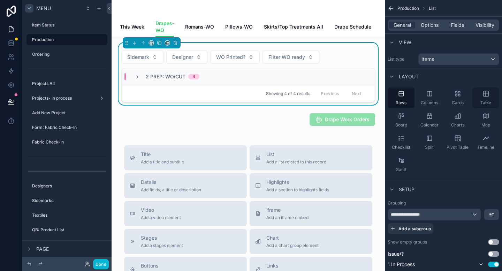
click at [488, 99] on div "Table" at bounding box center [486, 98] width 27 height 21
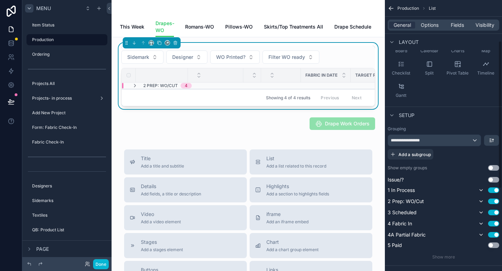
scroll to position [75, 0]
click at [458, 175] on div "**********" at bounding box center [444, 193] width 112 height 134
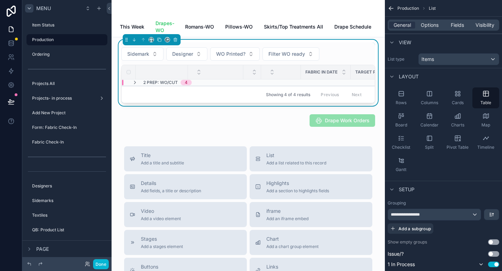
scroll to position [0, 0]
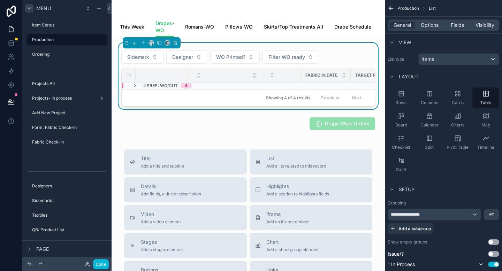
click at [202, 99] on div "Showing 4 of 4 results Previous Next" at bounding box center [248, 97] width 253 height 17
click at [135, 89] on icon "scrollable content" at bounding box center [135, 86] width 6 height 6
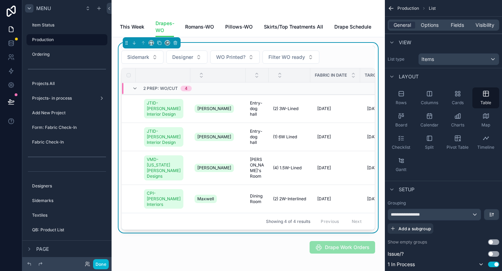
click at [164, 78] on div "scrollable content" at bounding box center [163, 76] width 54 height 6
click at [290, 122] on td "(2) 3W-Lined (2) 3W-Lined" at bounding box center [290, 109] width 42 height 28
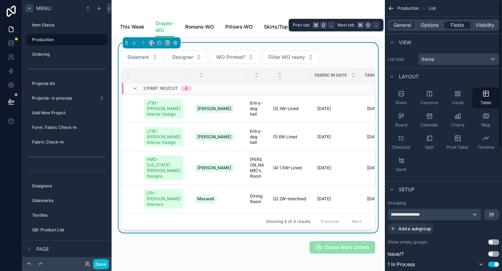
click at [456, 26] on span "Fields" at bounding box center [457, 25] width 13 height 7
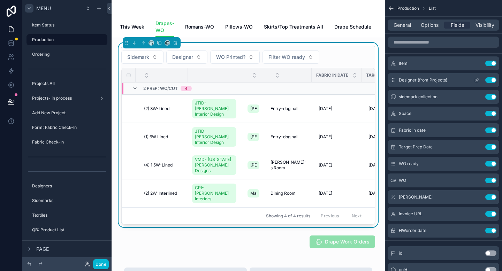
click at [477, 81] on icon "scrollable content" at bounding box center [478, 79] width 3 height 3
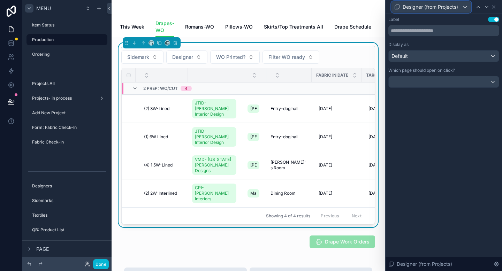
click at [464, 8] on div "Designer (from Projects)" at bounding box center [432, 6] width 80 height 11
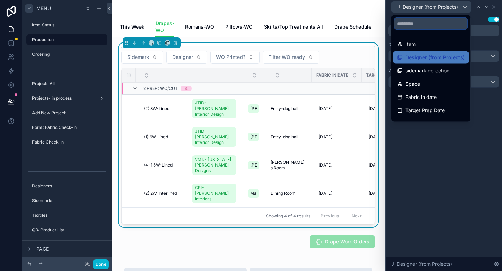
click at [422, 24] on input "text" at bounding box center [431, 23] width 73 height 11
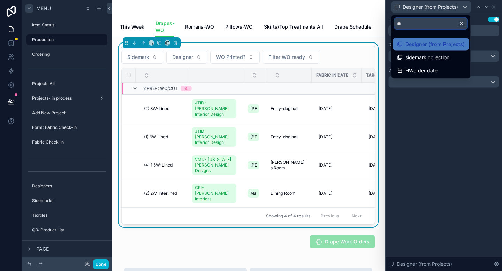
type input "*"
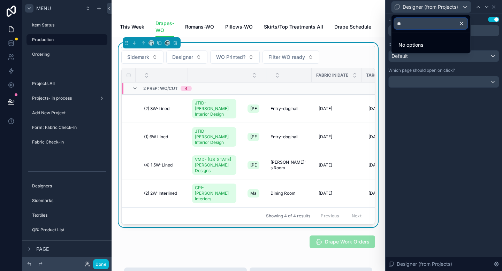
type input "*"
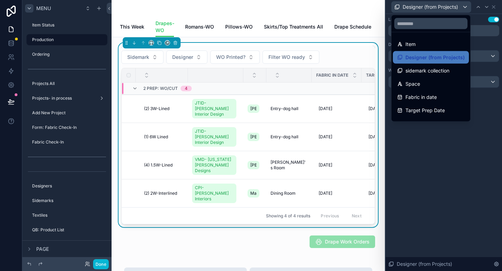
click at [446, 174] on div at bounding box center [444, 135] width 117 height 271
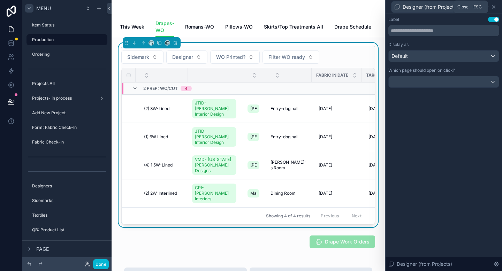
click at [494, 6] on icon at bounding box center [494, 7] width 3 height 3
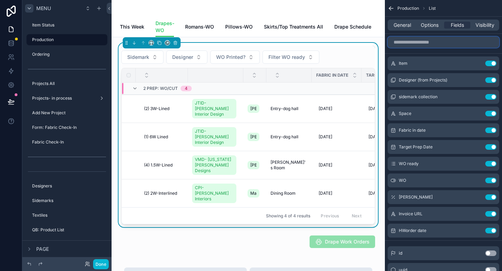
click at [430, 43] on input "scrollable content" at bounding box center [444, 42] width 112 height 11
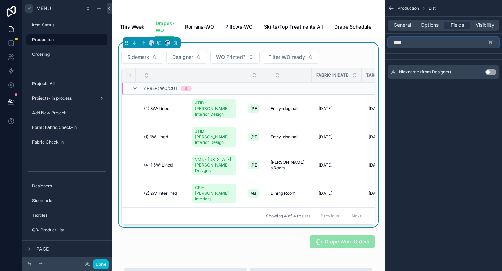
type input "****"
click at [491, 72] on button "Use setting" at bounding box center [491, 72] width 11 height 6
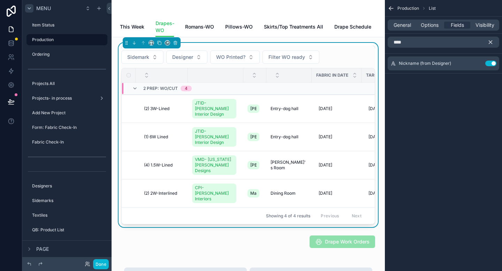
click at [492, 42] on icon "scrollable content" at bounding box center [491, 42] width 6 height 6
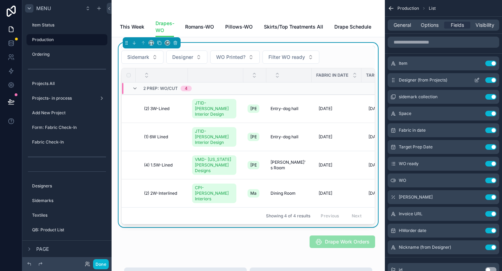
click at [489, 80] on button "Use setting" at bounding box center [491, 80] width 11 height 6
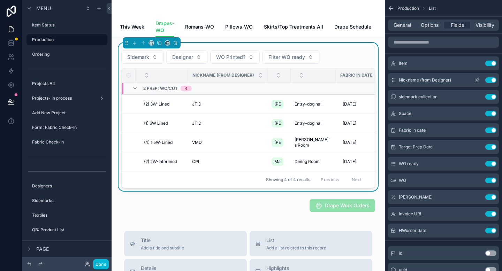
click at [476, 81] on icon "scrollable content" at bounding box center [477, 80] width 3 height 3
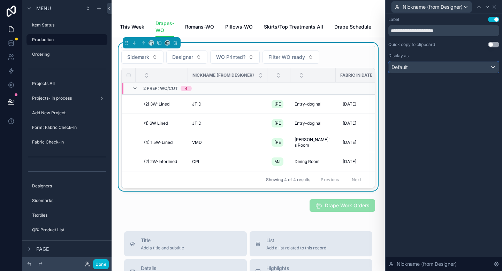
click at [486, 66] on div "Default" at bounding box center [444, 67] width 110 height 11
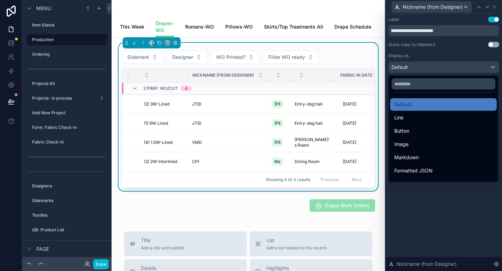
click at [469, 32] on div at bounding box center [444, 135] width 117 height 271
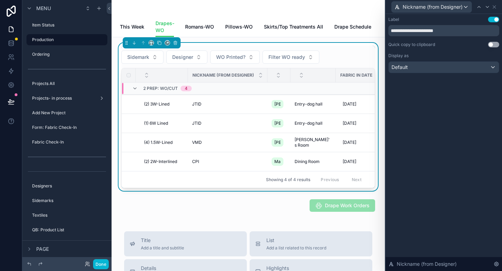
click at [439, 143] on div "**********" at bounding box center [444, 143] width 117 height 258
drag, startPoint x: 461, startPoint y: 29, endPoint x: 388, endPoint y: 30, distance: 73.3
click at [388, 30] on div "**********" at bounding box center [444, 52] width 117 height 76
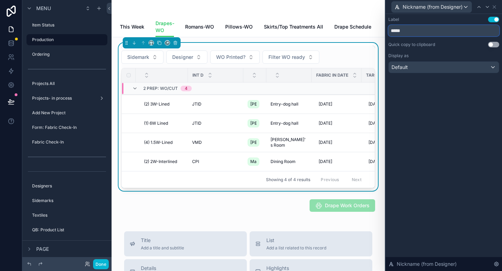
type input "*****"
click at [419, 100] on div "Label Use setting ***** Quick copy to clipboard Use setting Display as Default …" at bounding box center [444, 143] width 117 height 258
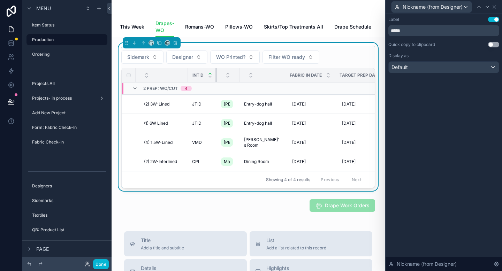
drag, startPoint x: 243, startPoint y: 79, endPoint x: 212, endPoint y: 77, distance: 31.4
click at [212, 77] on th "INT D" at bounding box center [202, 75] width 29 height 14
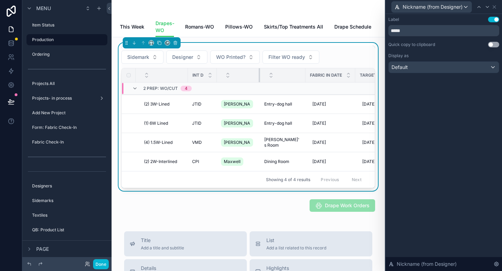
drag, startPoint x: 239, startPoint y: 76, endPoint x: 259, endPoint y: 74, distance: 20.4
click at [259, 74] on tr "INT D Fabric in date Target Prep Date WO ready WO Rod Width Invoice URL HWorder…" at bounding box center [402, 75] width 561 height 14
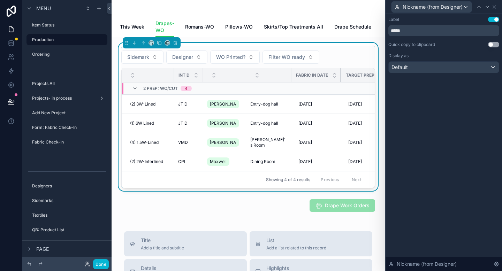
drag, startPoint x: 329, startPoint y: 79, endPoint x: 316, endPoint y: 80, distance: 13.3
click at [316, 80] on th "Fabric in date" at bounding box center [317, 75] width 50 height 14
click at [495, 8] on icon at bounding box center [495, 7] width 6 height 6
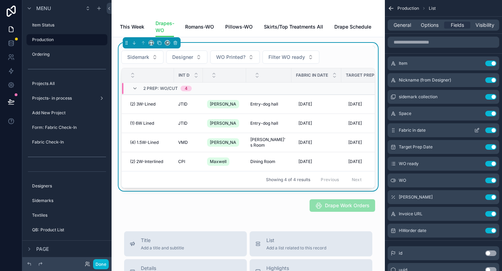
click at [474, 132] on button "scrollable content" at bounding box center [477, 131] width 11 height 6
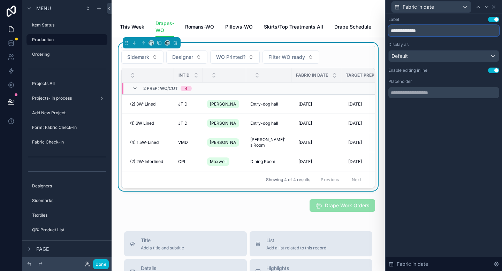
click at [432, 31] on input "**********" at bounding box center [444, 30] width 111 height 11
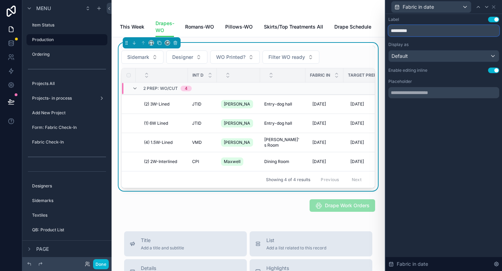
type input "*********"
click at [450, 123] on div "Label Use setting ********* Display as Default Enable editing inline Use settin…" at bounding box center [444, 143] width 117 height 258
click at [494, 7] on icon at bounding box center [494, 7] width 3 height 3
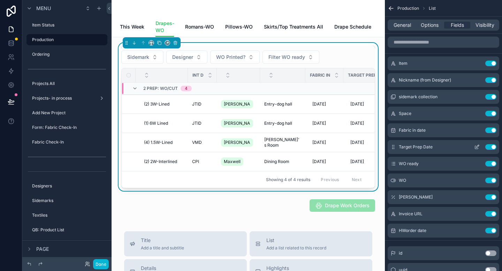
click at [476, 148] on icon "scrollable content" at bounding box center [478, 147] width 6 height 6
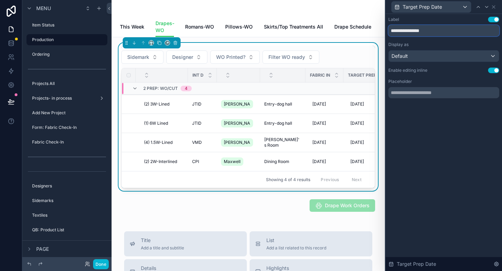
drag, startPoint x: 407, startPoint y: 30, endPoint x: 384, endPoint y: 30, distance: 22.7
click at [384, 30] on div "**********" at bounding box center [251, 135] width 502 height 271
type input "*********"
click at [494, 9] on icon at bounding box center [494, 7] width 6 height 6
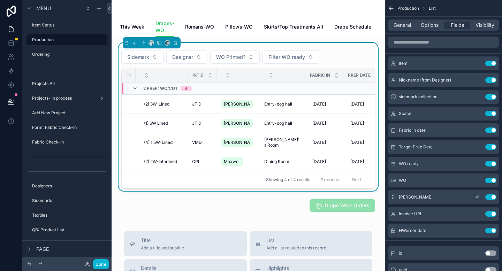
click at [489, 197] on button "Use setting" at bounding box center [491, 198] width 11 height 6
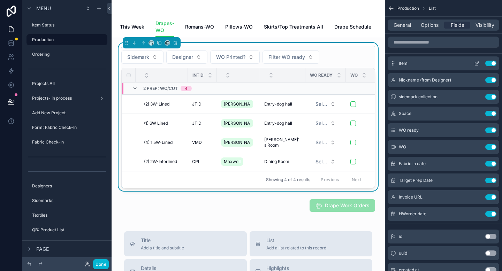
click at [476, 66] on icon "scrollable content" at bounding box center [478, 64] width 6 height 6
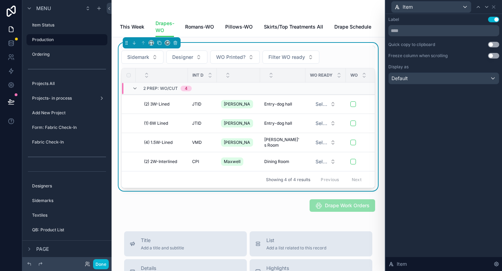
click at [496, 56] on button "Use setting" at bounding box center [494, 56] width 11 height 6
click at [495, 7] on icon at bounding box center [494, 7] width 6 height 6
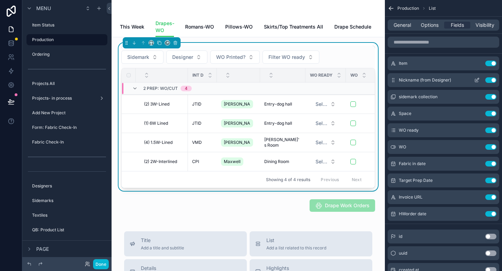
click at [477, 81] on icon "scrollable content" at bounding box center [478, 80] width 6 height 6
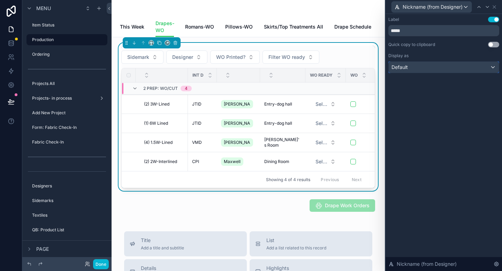
click at [492, 68] on div "Default" at bounding box center [444, 67] width 110 height 11
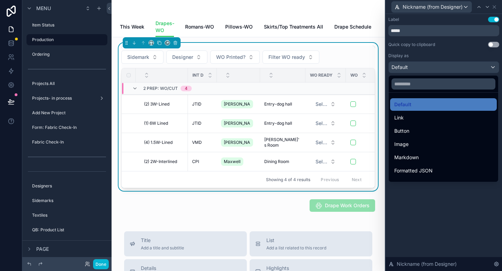
click at [492, 68] on div at bounding box center [444, 135] width 117 height 271
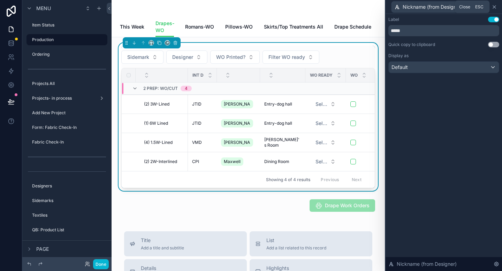
click at [497, 7] on icon at bounding box center [495, 7] width 6 height 6
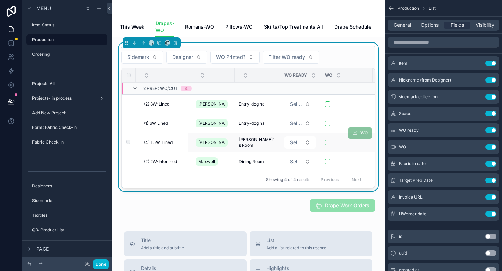
scroll to position [0, 27]
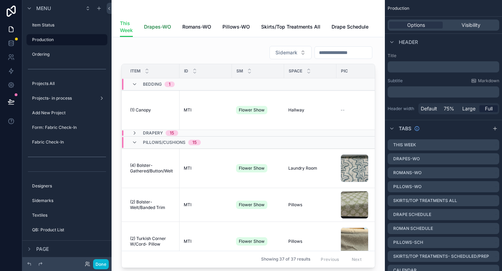
click at [152, 30] on span "Drapes-WO" at bounding box center [157, 26] width 27 height 7
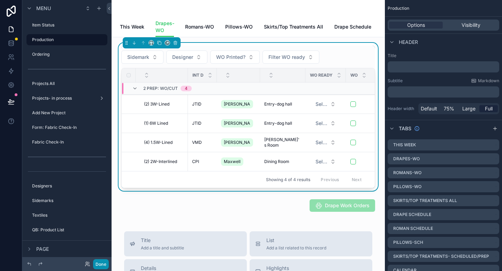
click at [97, 264] on button "Done" at bounding box center [101, 265] width 16 height 10
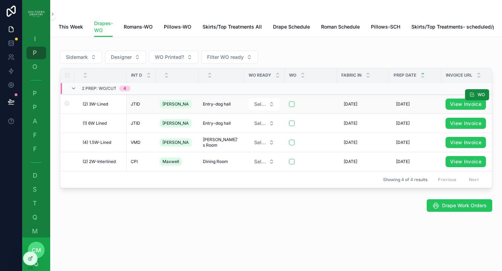
click at [98, 107] on span "(2) 3W-Lined" at bounding box center [95, 105] width 25 height 6
click at [254, 165] on span "Select a WO ready" at bounding box center [260, 161] width 12 height 7
click at [236, 192] on div "YES" at bounding box center [253, 194] width 84 height 10
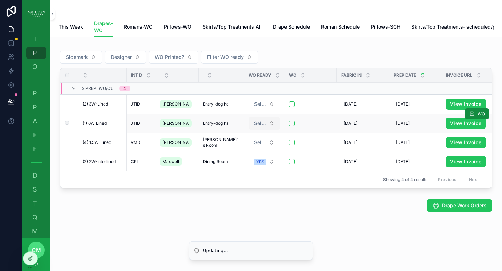
click at [254, 127] on span "Select a WO ready" at bounding box center [260, 123] width 12 height 7
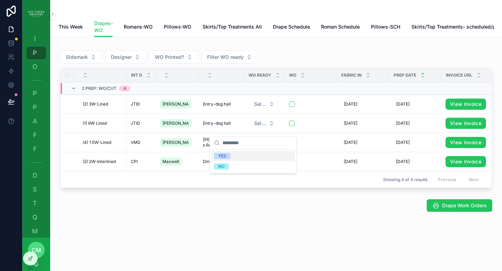
click at [242, 157] on div "YES" at bounding box center [253, 156] width 84 height 10
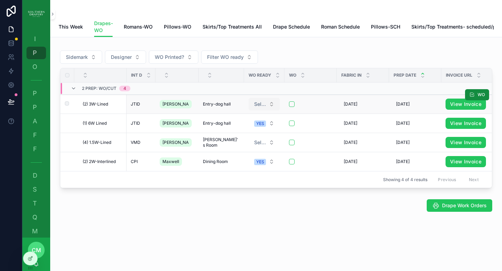
click at [256, 111] on button "Select a WO ready" at bounding box center [264, 104] width 31 height 13
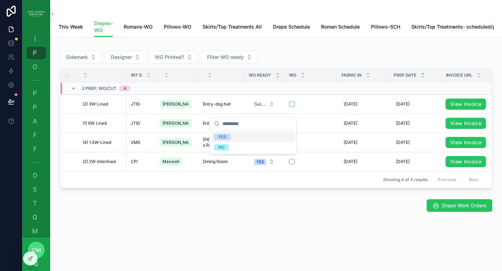
click at [233, 138] on div "YES" at bounding box center [253, 137] width 84 height 10
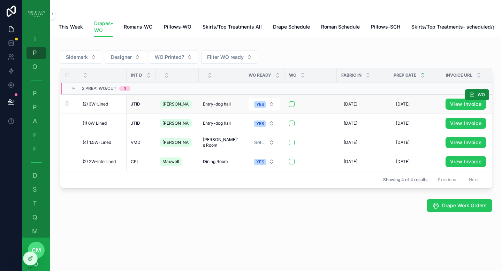
click at [87, 107] on span "(2) 3W-Lined" at bounding box center [95, 105] width 25 height 6
click at [133, 107] on span "JTID" at bounding box center [135, 105] width 9 height 6
click at [31, 259] on icon at bounding box center [31, 259] width 6 height 6
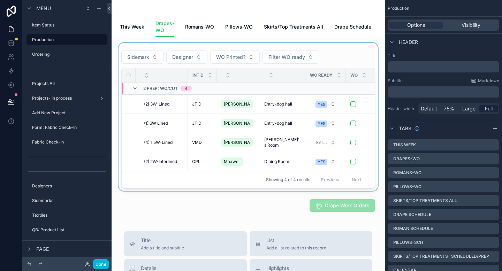
click at [159, 82] on div "scrollable content" at bounding box center [162, 75] width 52 height 13
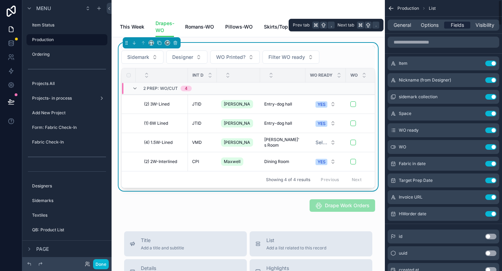
click at [455, 25] on span "Fields" at bounding box center [457, 25] width 13 height 7
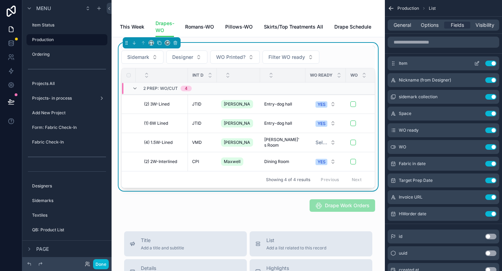
click at [476, 66] on icon "scrollable content" at bounding box center [478, 64] width 6 height 6
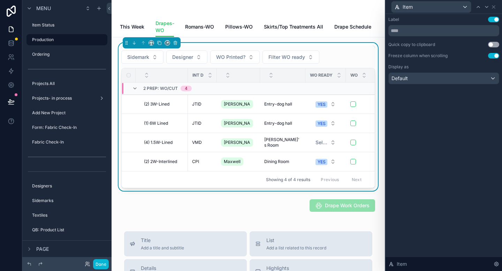
click at [495, 44] on button "Use setting" at bounding box center [494, 45] width 11 height 6
click at [493, 81] on div "Default" at bounding box center [444, 78] width 110 height 11
